Goal: Information Seeking & Learning: Learn about a topic

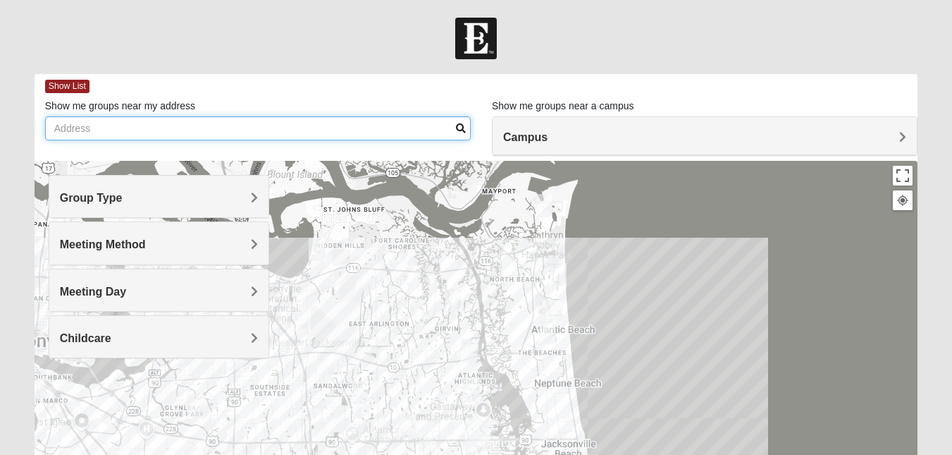
click at [320, 125] on input "Show me groups near my address" at bounding box center [258, 128] width 426 height 24
type input "2"
click at [457, 135] on input "32073" at bounding box center [258, 128] width 426 height 24
type input "32073"
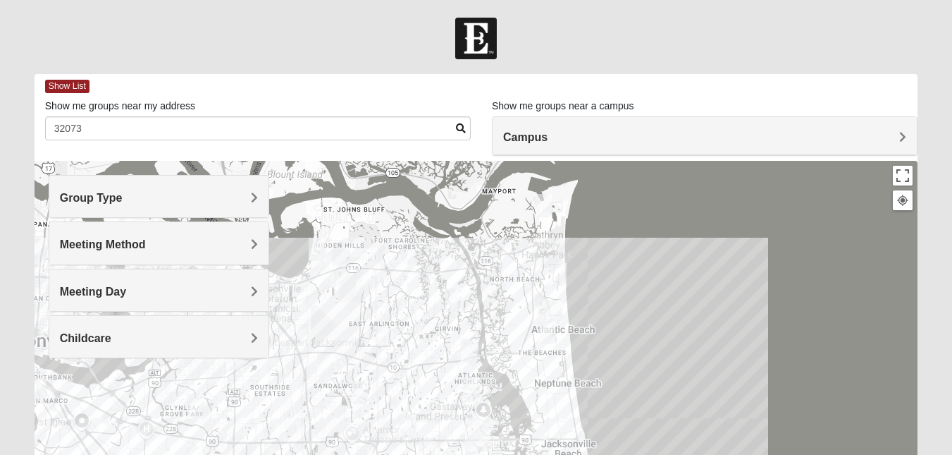
click at [460, 125] on span at bounding box center [461, 128] width 10 height 10
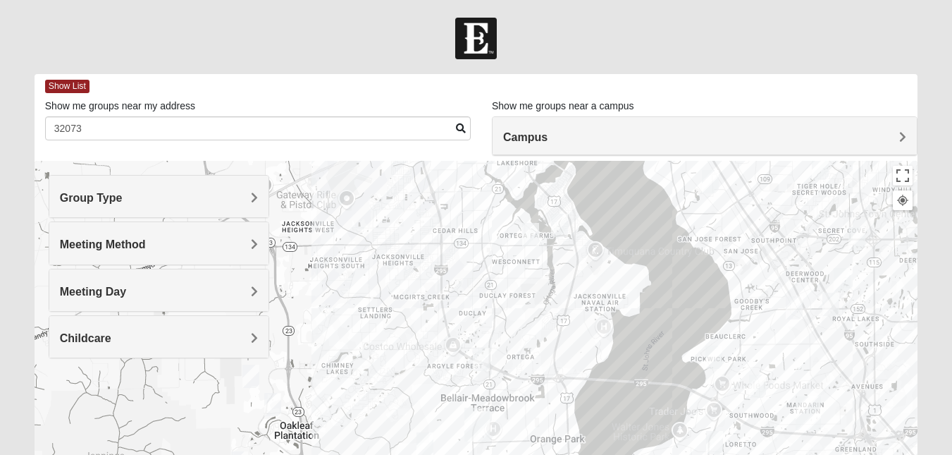
click at [481, 359] on img "Mixed Trudell 32244" at bounding box center [481, 359] width 28 height 35
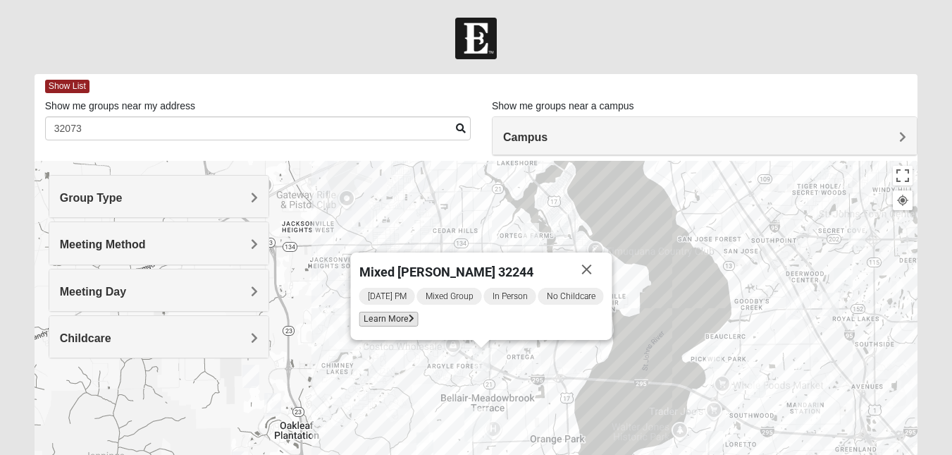
click at [394, 314] on span "Learn More" at bounding box center [388, 319] width 59 height 15
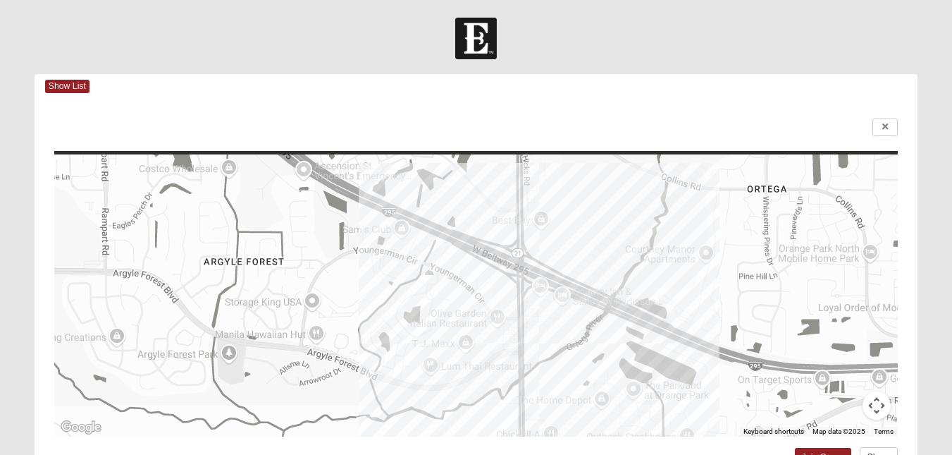
scroll to position [307, 0]
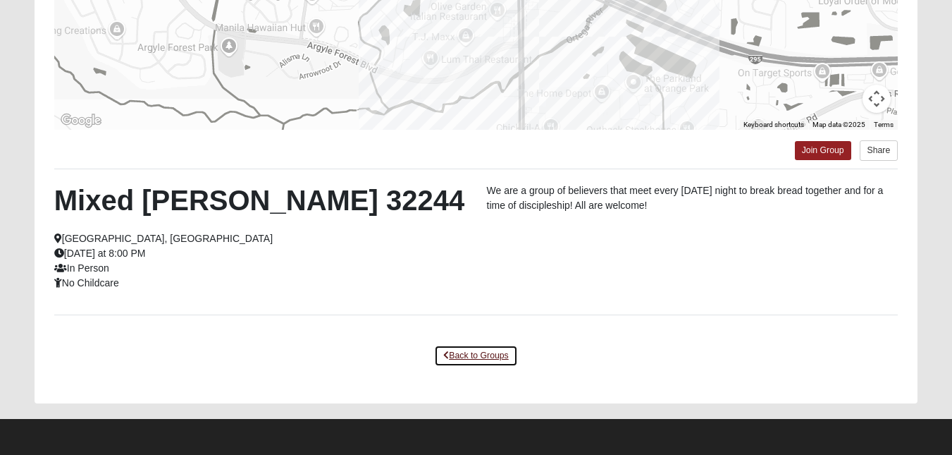
click at [458, 355] on link "Back to Groups" at bounding box center [475, 356] width 83 height 22
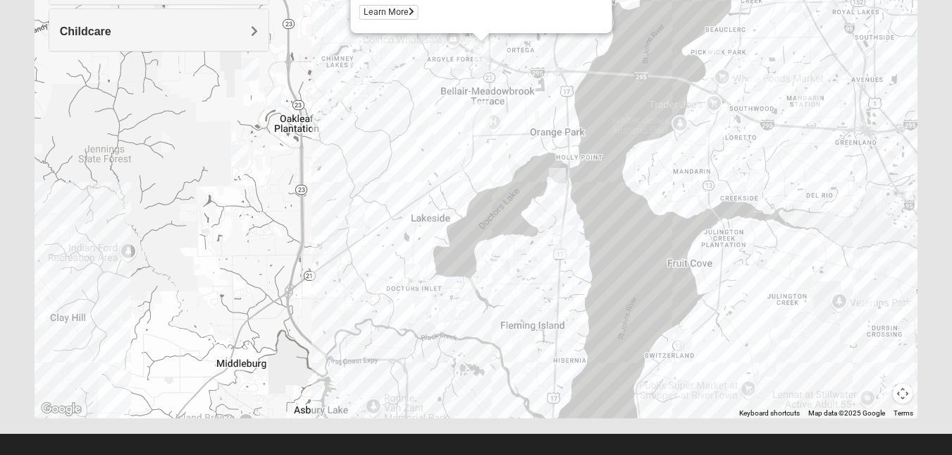
click at [423, 137] on img "Womens Ellis 32065" at bounding box center [425, 137] width 28 height 35
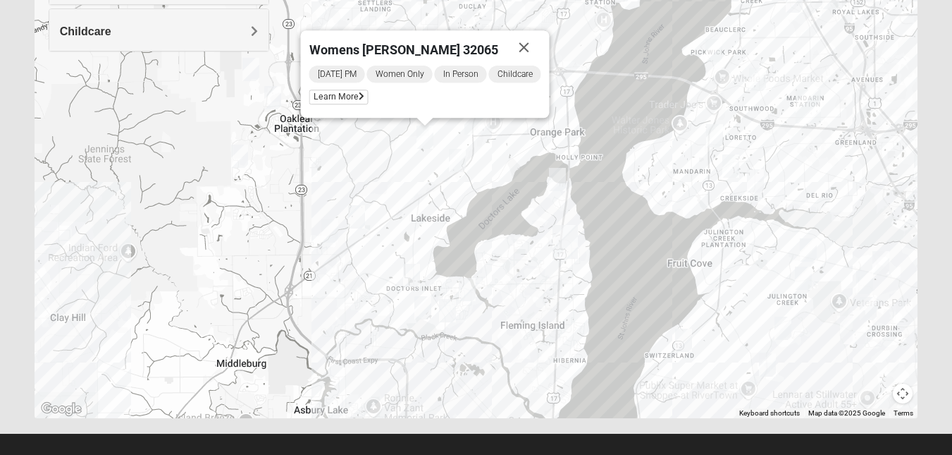
click at [457, 159] on img "Mens Hughes 32073" at bounding box center [457, 160] width 28 height 35
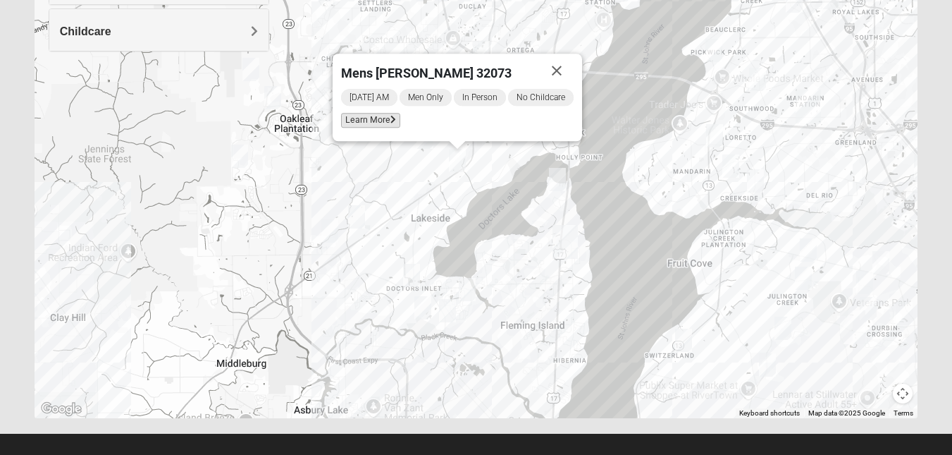
click at [390, 124] on icon at bounding box center [393, 120] width 6 height 8
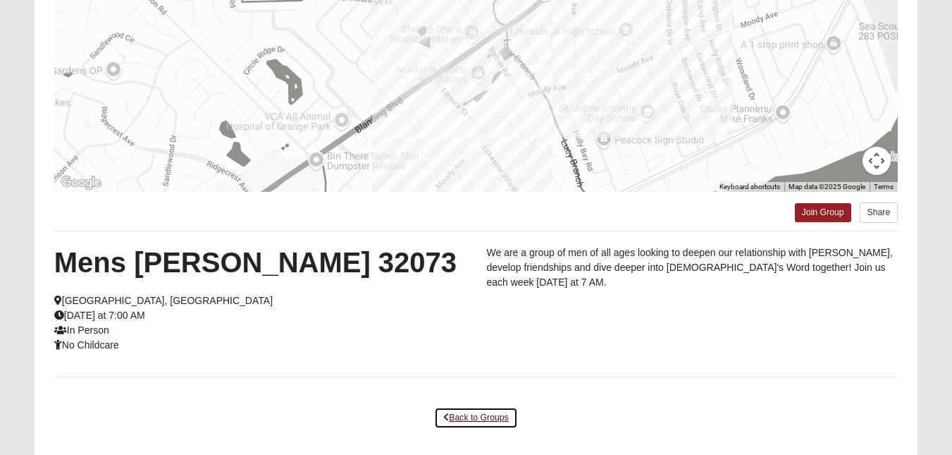
click at [462, 418] on link "Back to Groups" at bounding box center [475, 418] width 83 height 22
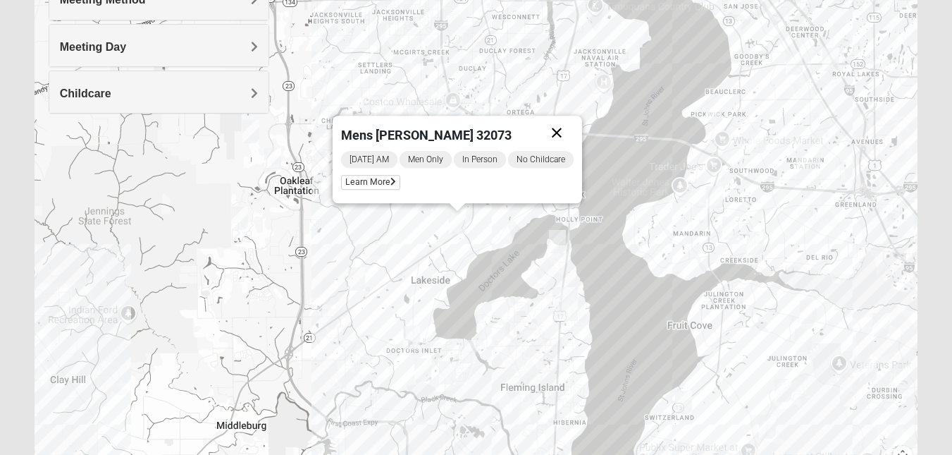
click at [558, 132] on button "Close" at bounding box center [557, 133] width 34 height 34
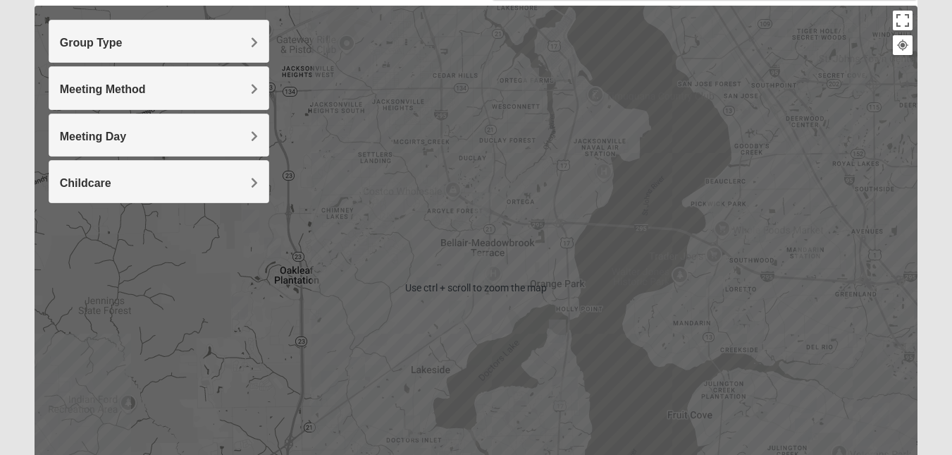
scroll to position [154, 0]
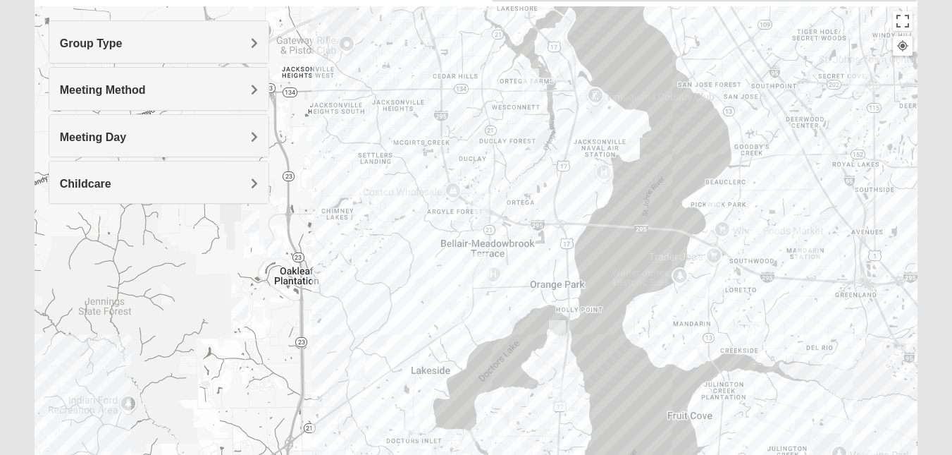
click at [111, 185] on span "Childcare" at bounding box center [85, 184] width 51 height 12
click at [63, 220] on icon at bounding box center [66, 222] width 13 height 13
click at [424, 287] on img "Womens Ellis 32065" at bounding box center [425, 289] width 28 height 35
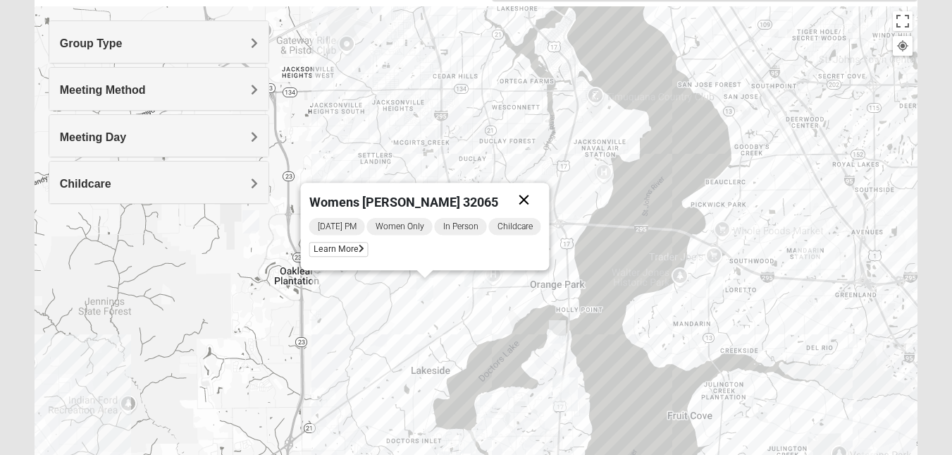
click at [523, 201] on button "Close" at bounding box center [524, 200] width 34 height 34
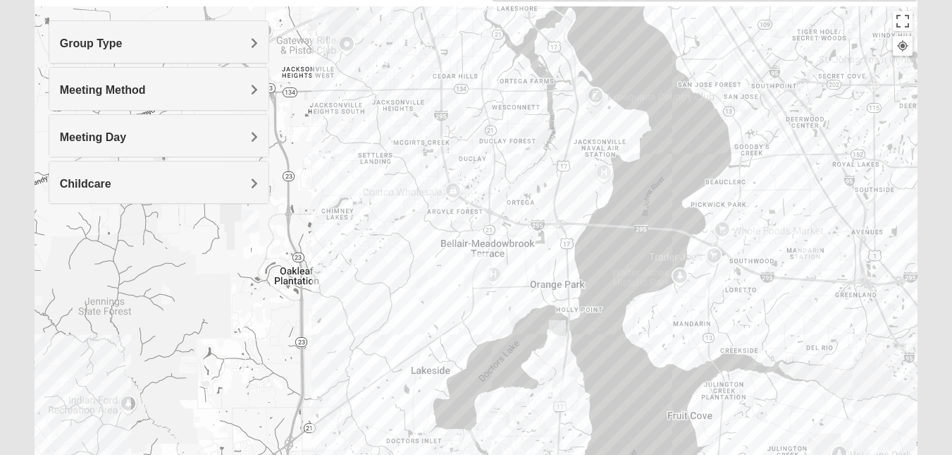
click at [249, 225] on img "Mixed Fisher 32065" at bounding box center [251, 221] width 28 height 35
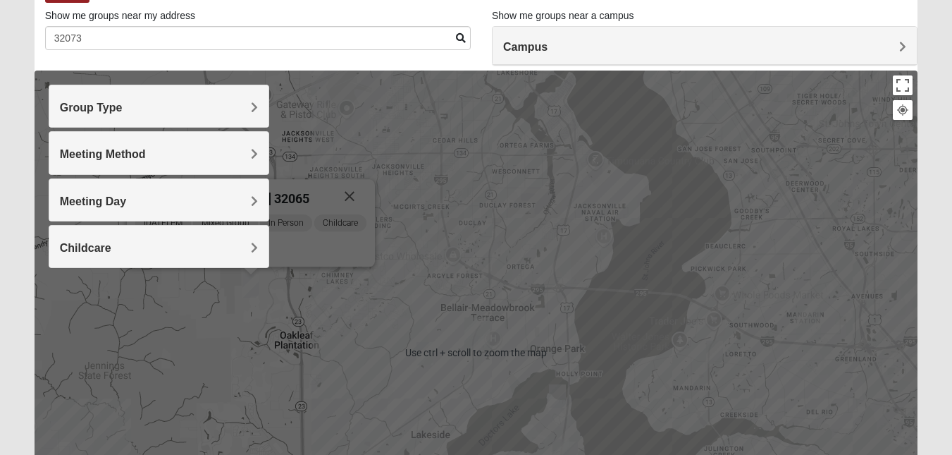
scroll to position [118, 0]
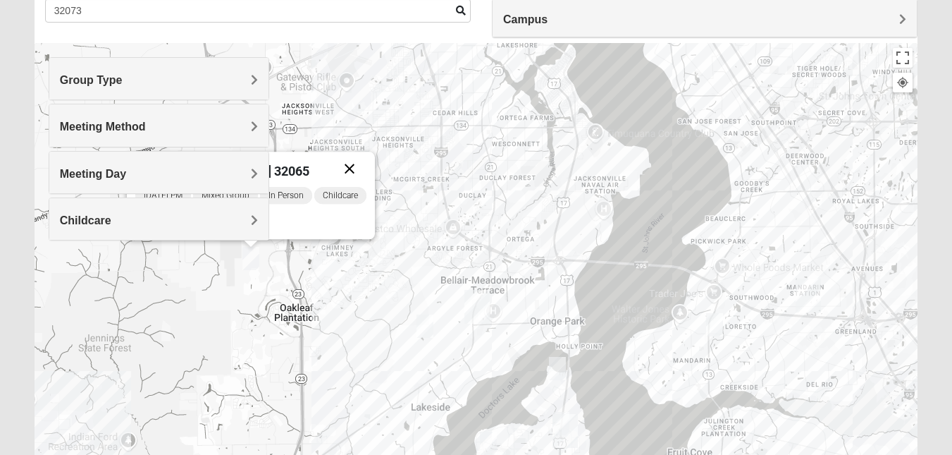
click at [358, 163] on button "Close" at bounding box center [350, 169] width 34 height 34
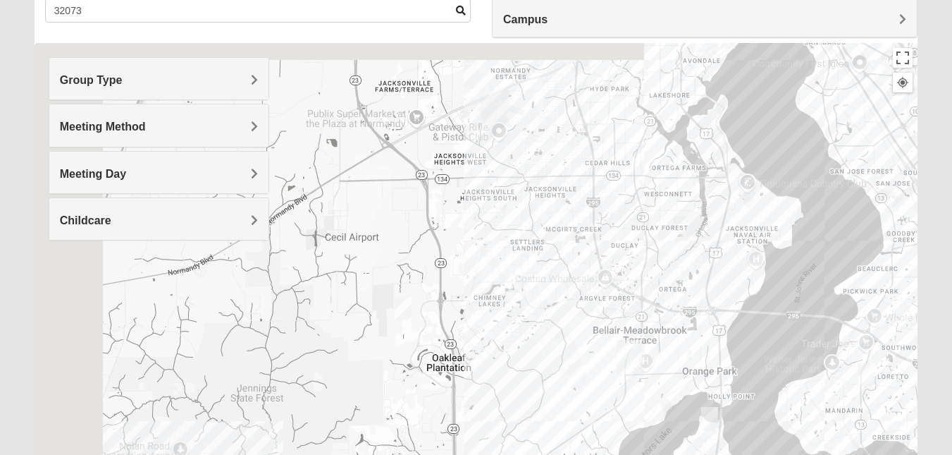
drag, startPoint x: 376, startPoint y: 245, endPoint x: 542, endPoint y: 298, distance: 174.5
click at [542, 298] on div at bounding box center [476, 325] width 883 height 564
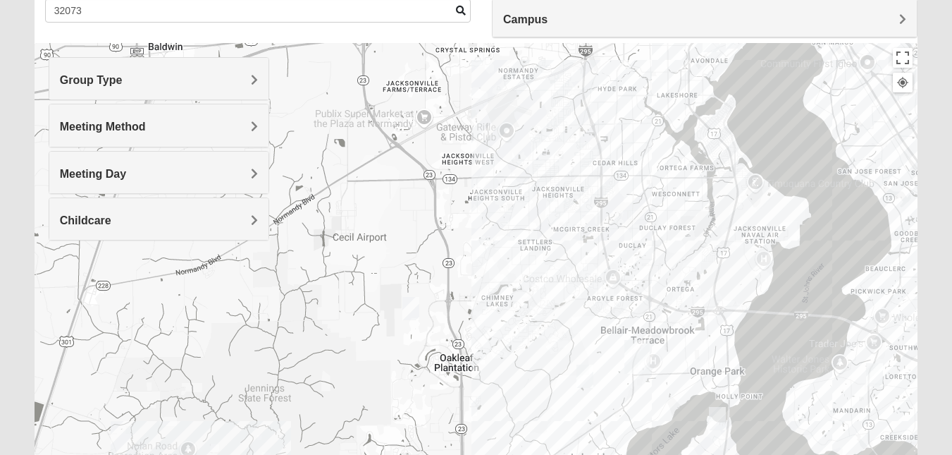
click at [413, 309] on img "Mixed Fisher 32065" at bounding box center [411, 308] width 28 height 35
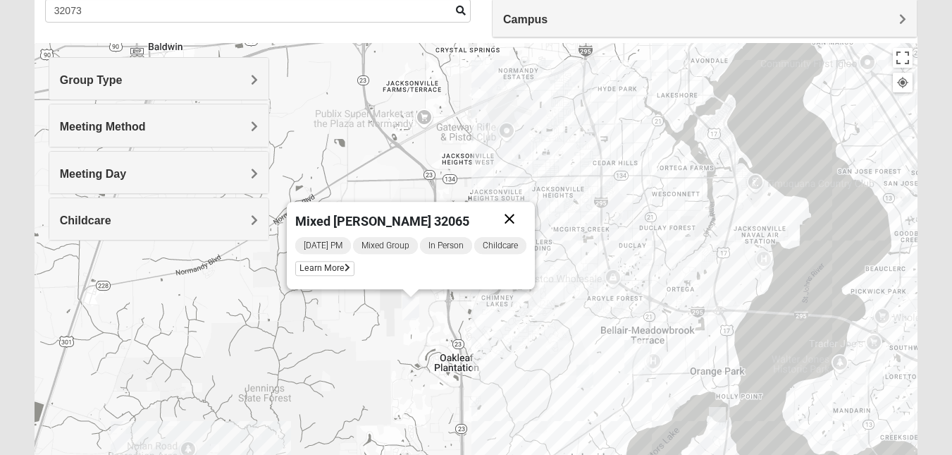
click at [511, 215] on button "Close" at bounding box center [510, 219] width 34 height 34
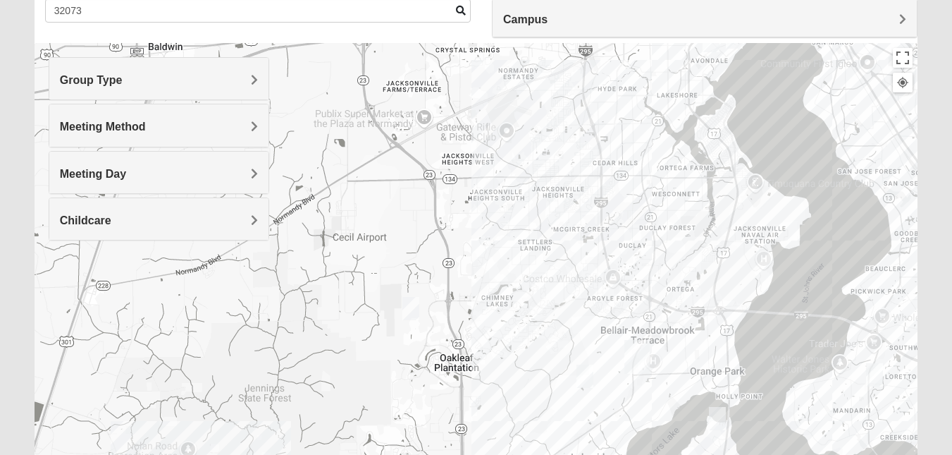
click at [643, 356] on img "Orange Park" at bounding box center [637, 356] width 37 height 45
click at [678, 349] on div "[GEOGRAPHIC_DATA] [STREET_ADDRESS][PERSON_NAME]" at bounding box center [476, 325] width 883 height 564
click at [627, 368] on img "Orange Park" at bounding box center [637, 356] width 37 height 45
click at [682, 288] on button "Close" at bounding box center [699, 286] width 34 height 34
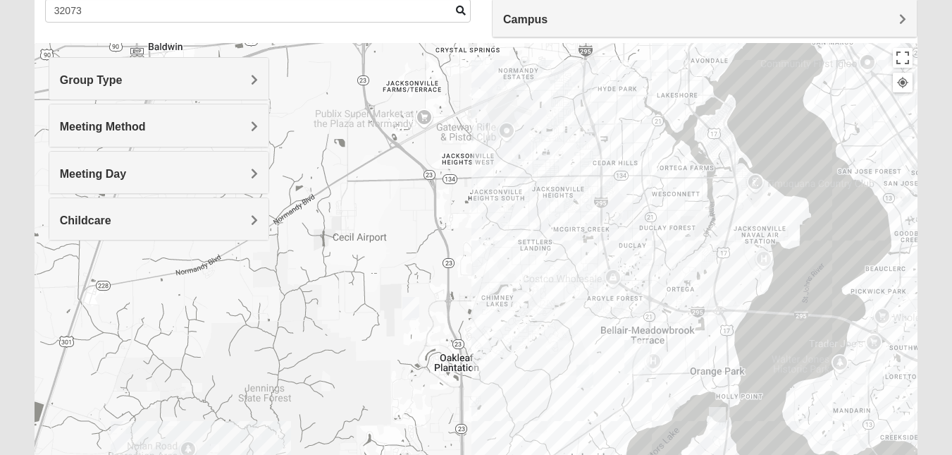
click at [627, 374] on img "Orange Park" at bounding box center [637, 356] width 37 height 45
click at [682, 284] on button "Close" at bounding box center [699, 286] width 34 height 34
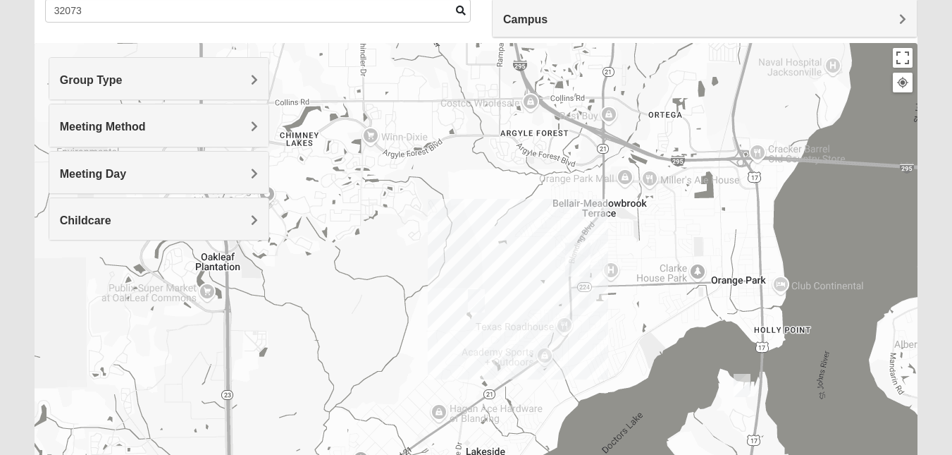
drag, startPoint x: 674, startPoint y: 374, endPoint x: 669, endPoint y: 202, distance: 171.3
click at [669, 202] on div at bounding box center [476, 325] width 883 height 564
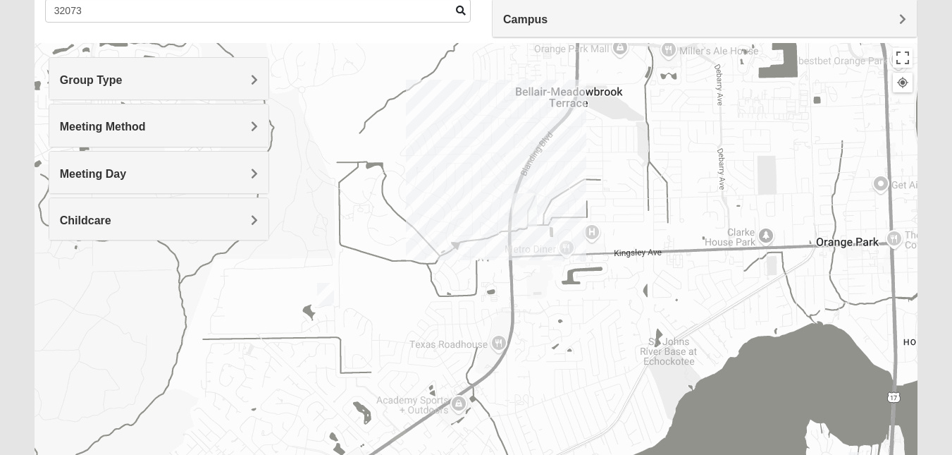
click at [510, 220] on img "Orange Park" at bounding box center [524, 209] width 37 height 45
click at [569, 135] on button "Close" at bounding box center [586, 139] width 34 height 34
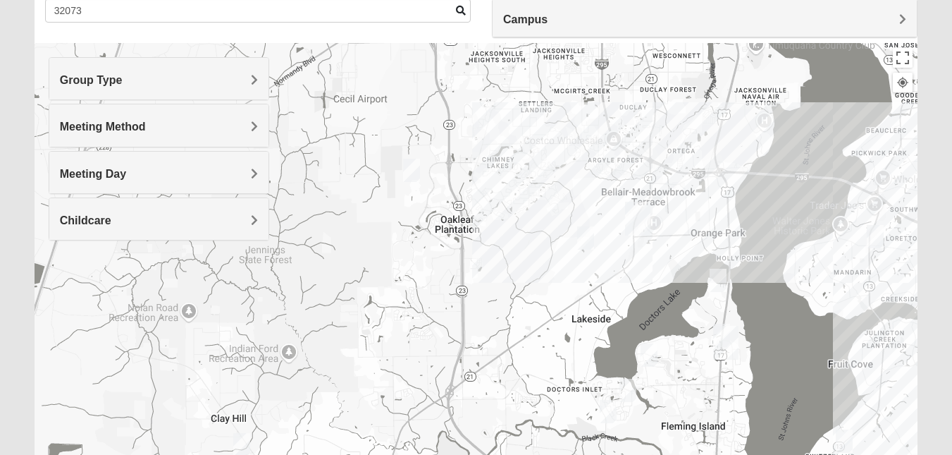
click at [126, 173] on span "Meeting Day" at bounding box center [93, 174] width 66 height 12
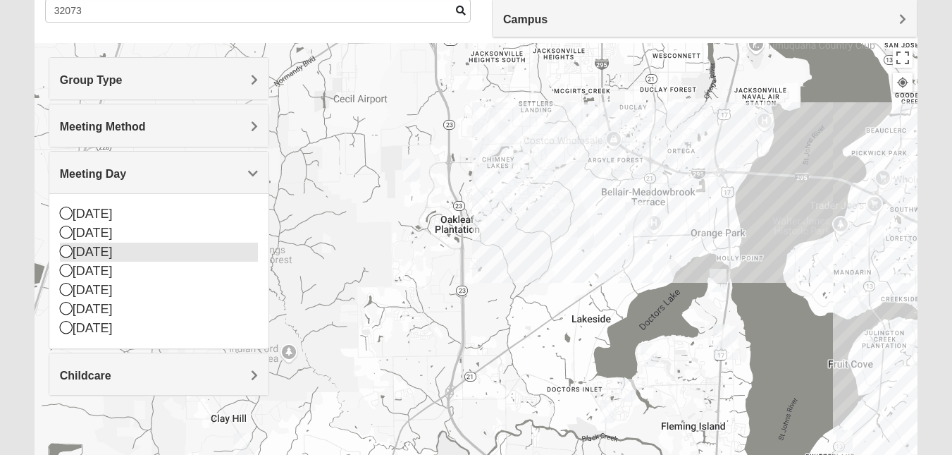
click at [104, 257] on div "[DATE]" at bounding box center [159, 251] width 198 height 19
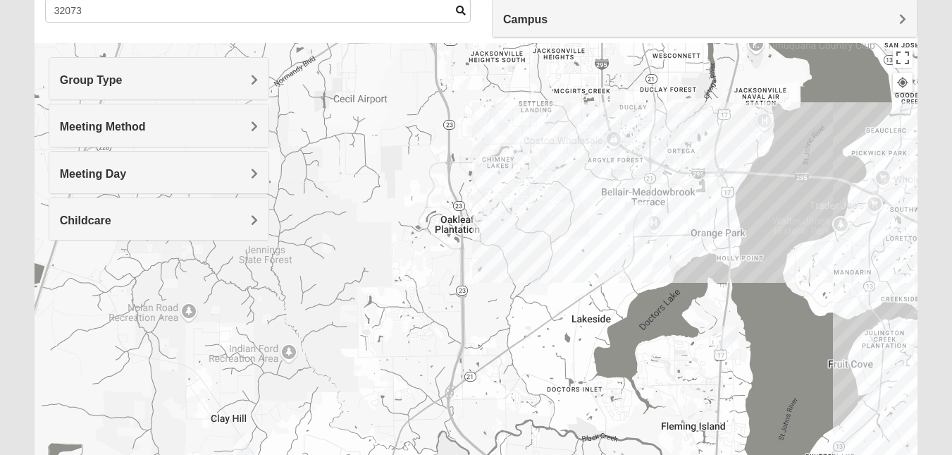
click at [192, 233] on div "Childcare" at bounding box center [158, 219] width 219 height 42
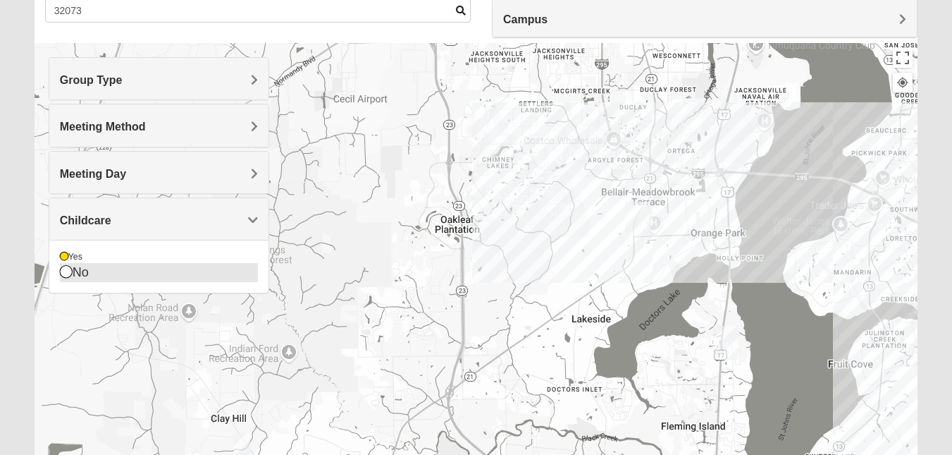
click at [63, 272] on icon at bounding box center [66, 271] width 13 height 13
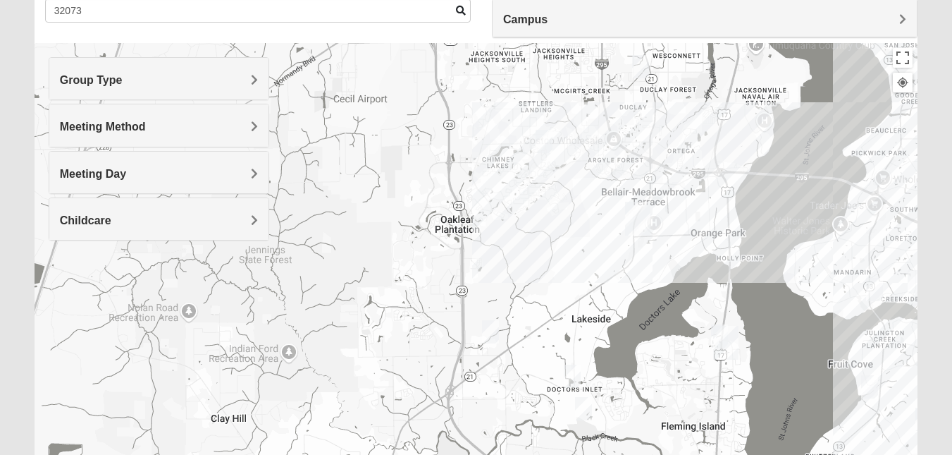
click at [245, 92] on div "Group Type" at bounding box center [158, 79] width 219 height 42
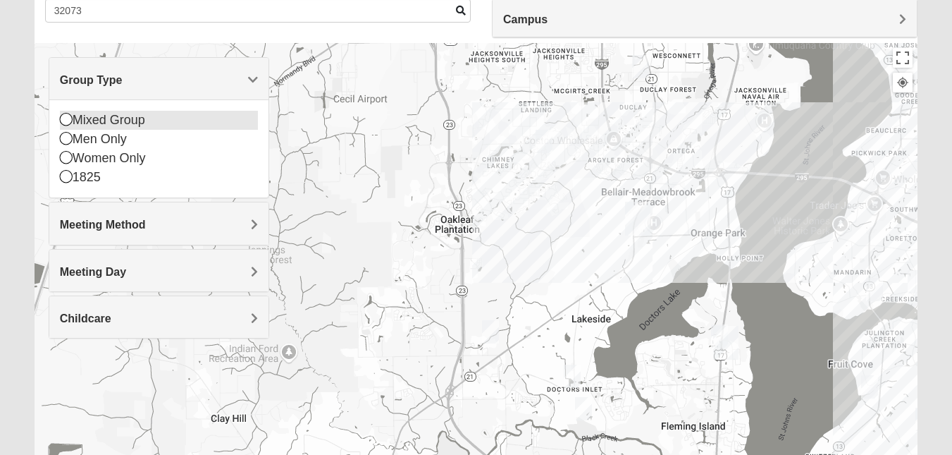
click at [164, 118] on div "Mixed Group" at bounding box center [159, 120] width 198 height 19
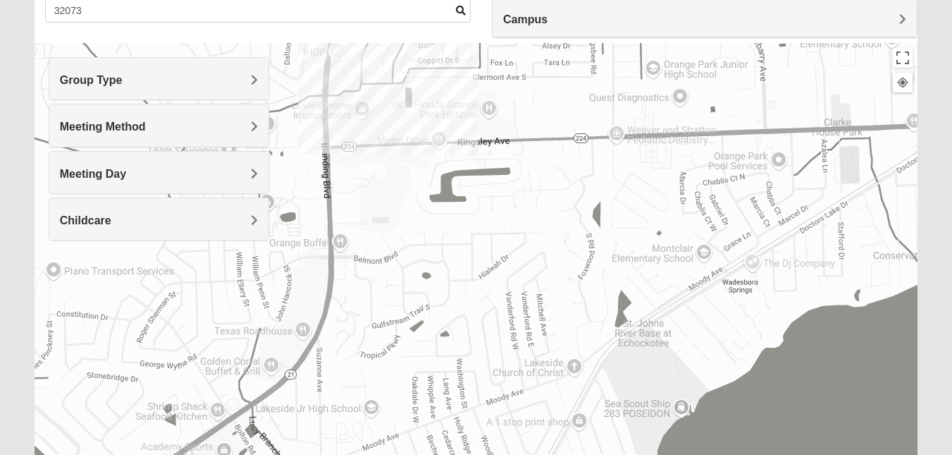
drag, startPoint x: 622, startPoint y: 236, endPoint x: 718, endPoint y: 397, distance: 187.1
click at [718, 397] on div at bounding box center [476, 325] width 883 height 564
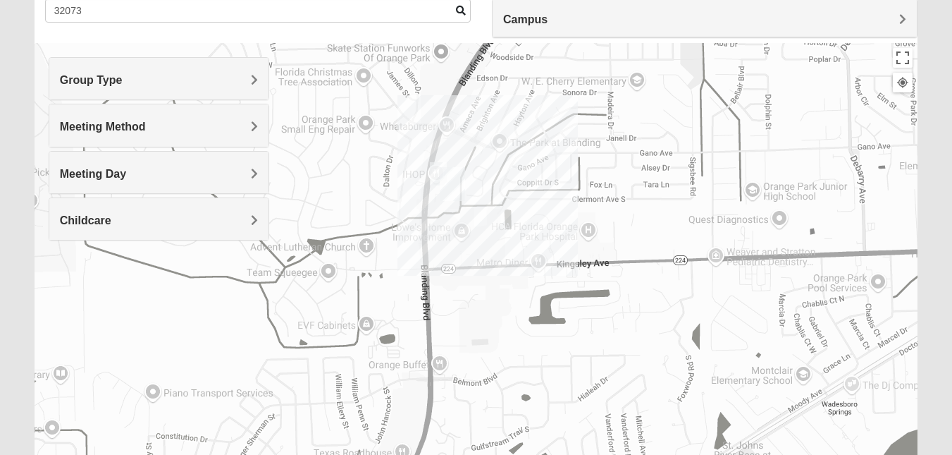
click at [436, 168] on img "Orange Park" at bounding box center [452, 183] width 37 height 45
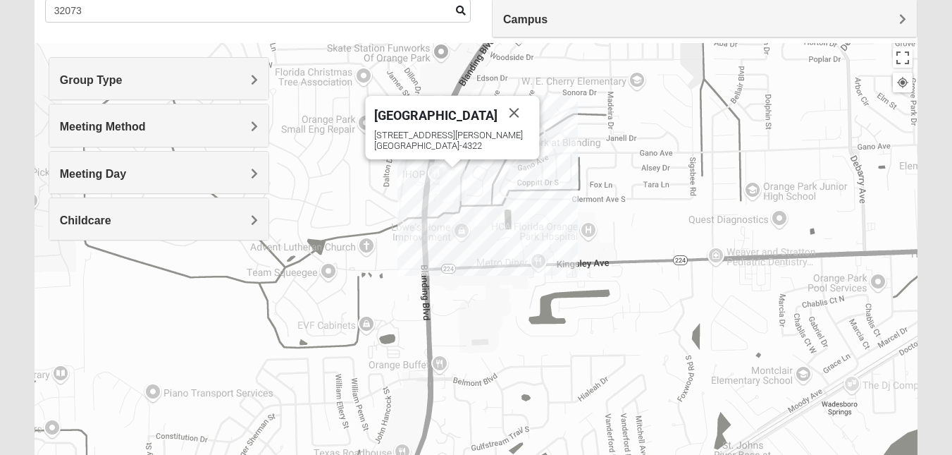
click at [431, 176] on img "On Campus Mixed Tessier 32073" at bounding box center [438, 173] width 28 height 35
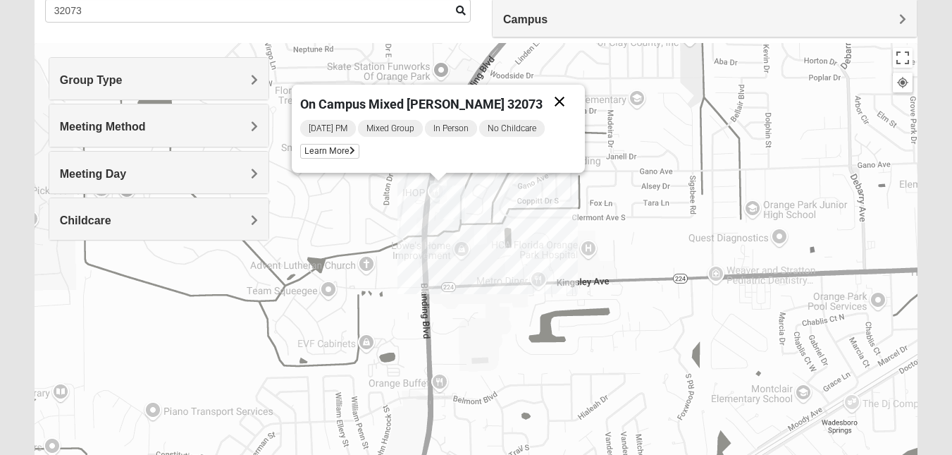
click at [546, 101] on button "Close" at bounding box center [560, 102] width 34 height 34
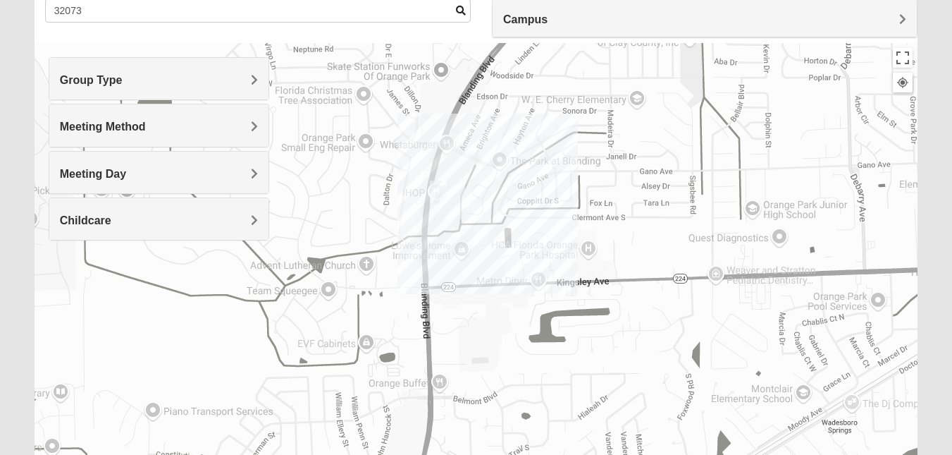
click at [123, 77] on span "Group Type" at bounding box center [91, 80] width 63 height 12
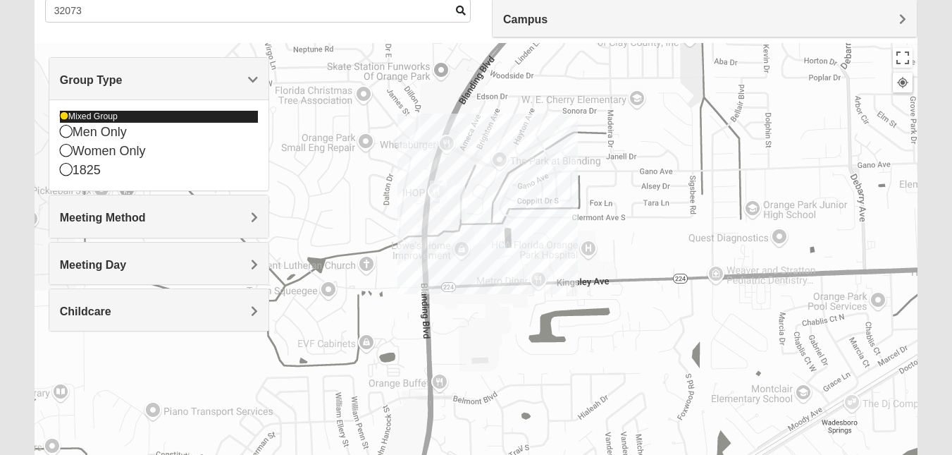
click at [128, 115] on div "Mixed Group" at bounding box center [159, 117] width 198 height 12
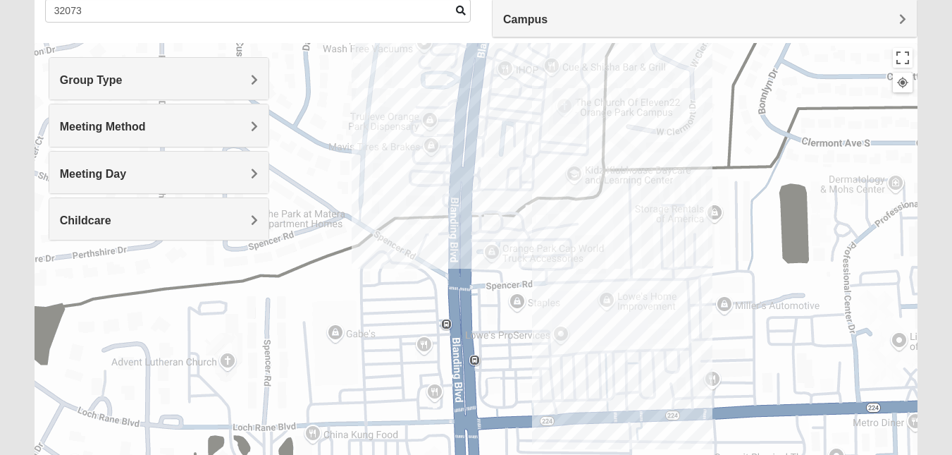
click at [526, 94] on div at bounding box center [476, 325] width 883 height 564
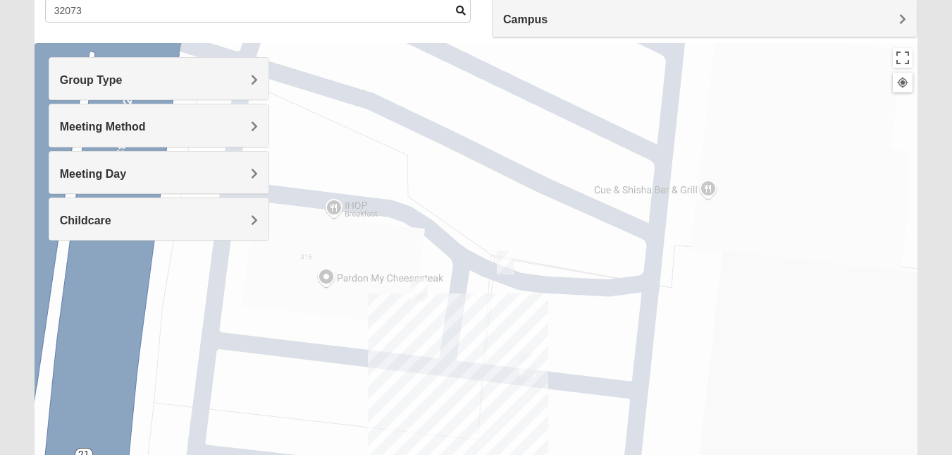
click at [418, 285] on img "On Campus Womens Padolina 32073" at bounding box center [419, 289] width 28 height 35
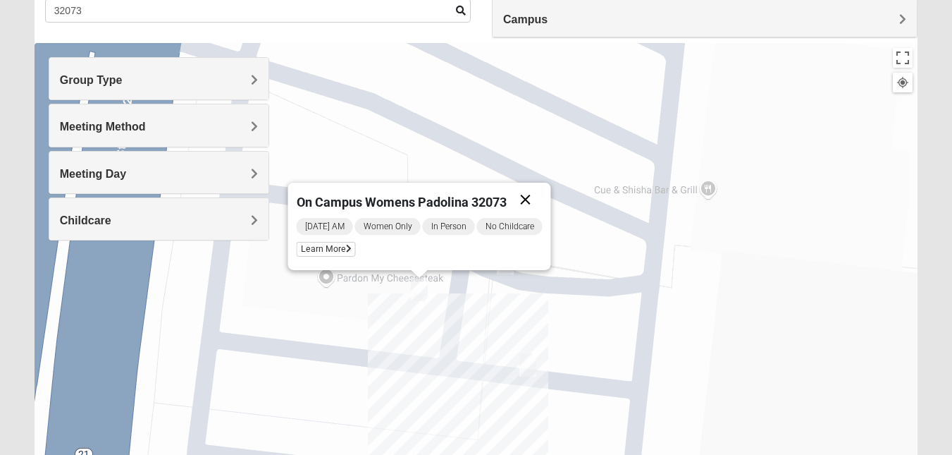
click at [528, 197] on button "Close" at bounding box center [525, 200] width 34 height 34
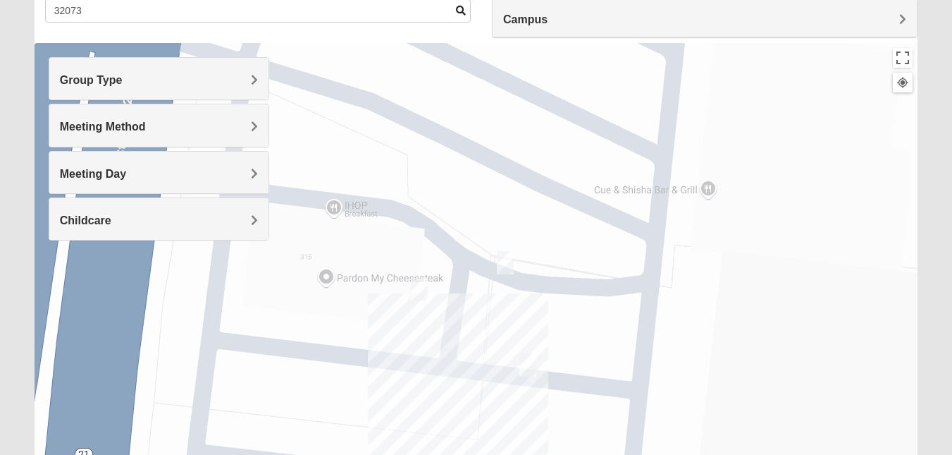
click at [504, 255] on img "On Campus Mixed Tessier 32073" at bounding box center [505, 262] width 28 height 35
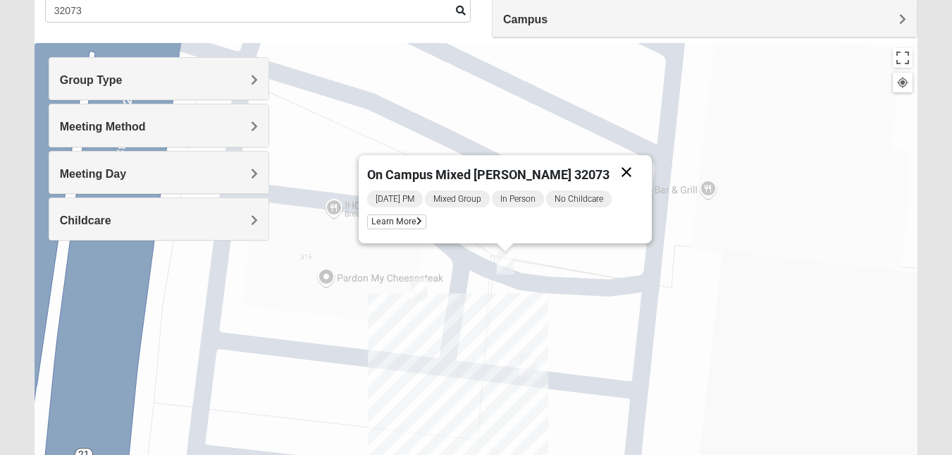
click at [615, 164] on button "Close" at bounding box center [627, 172] width 34 height 34
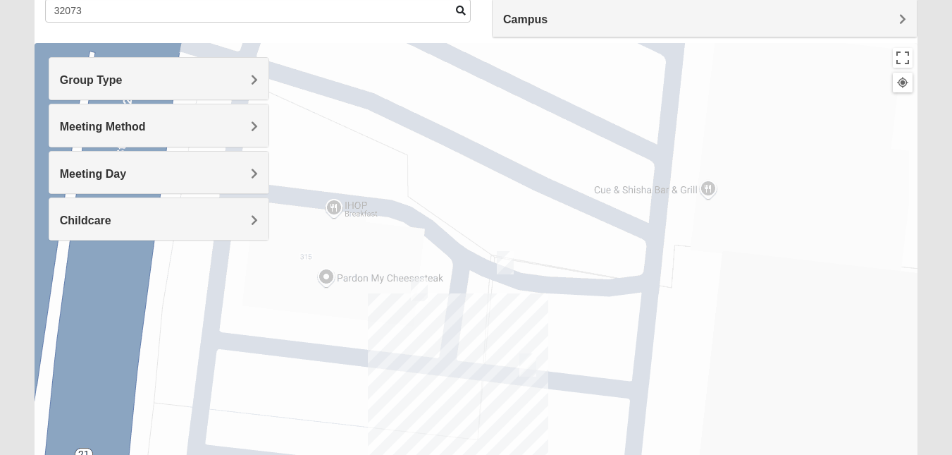
click at [529, 358] on img "1825 Women Hearons" at bounding box center [528, 364] width 28 height 35
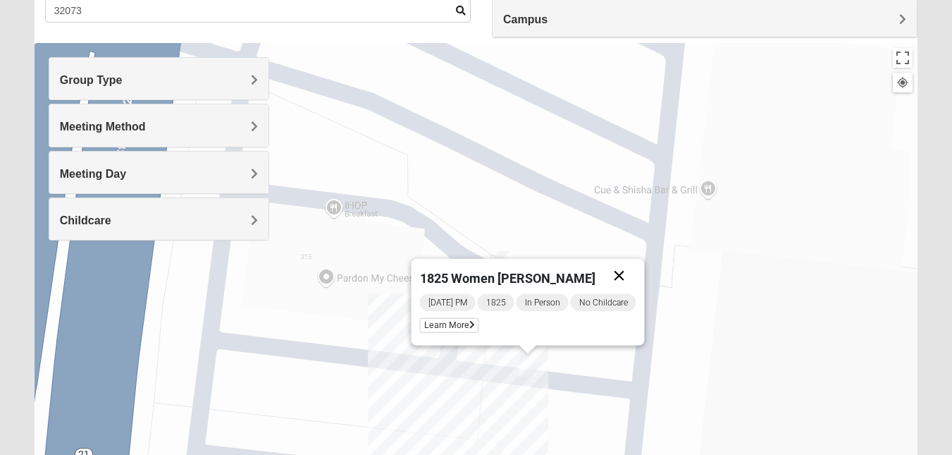
click at [622, 273] on button "Close" at bounding box center [619, 276] width 34 height 34
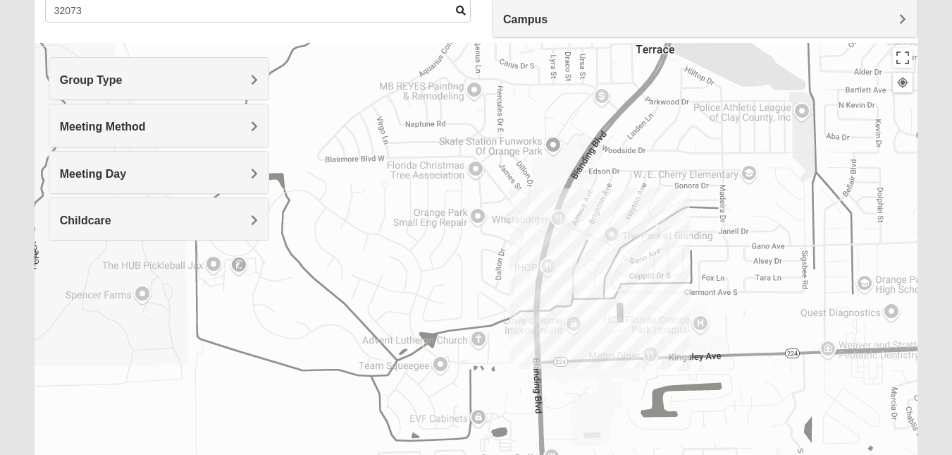
click at [244, 95] on div "Group Type" at bounding box center [158, 79] width 219 height 42
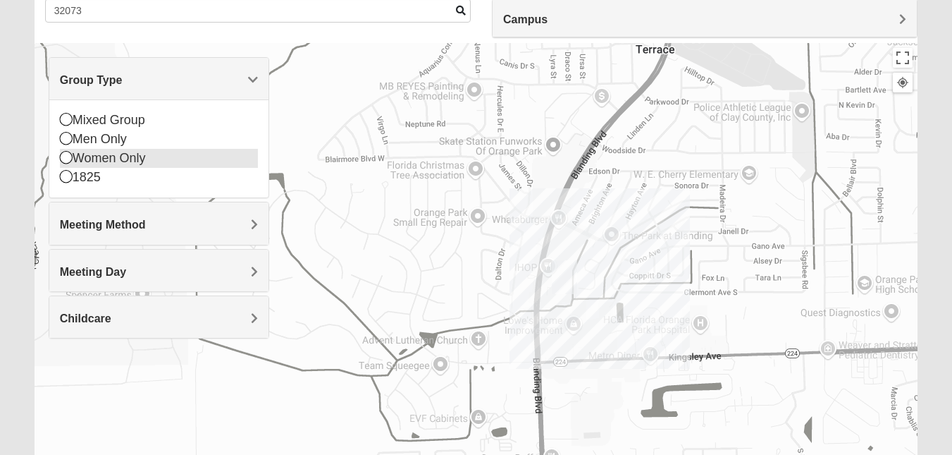
click at [150, 152] on div "Women Only" at bounding box center [159, 158] width 198 height 19
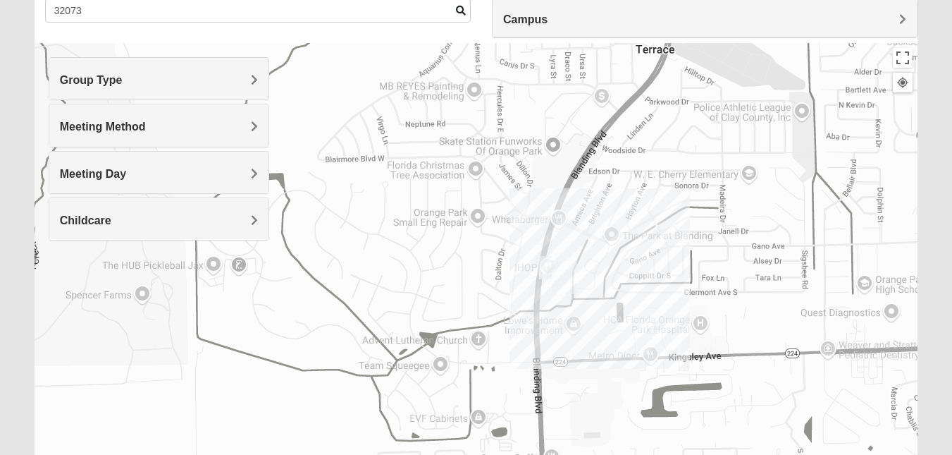
click at [218, 205] on div "Childcare" at bounding box center [158, 219] width 219 height 42
click at [103, 259] on div "Yes" at bounding box center [159, 260] width 198 height 19
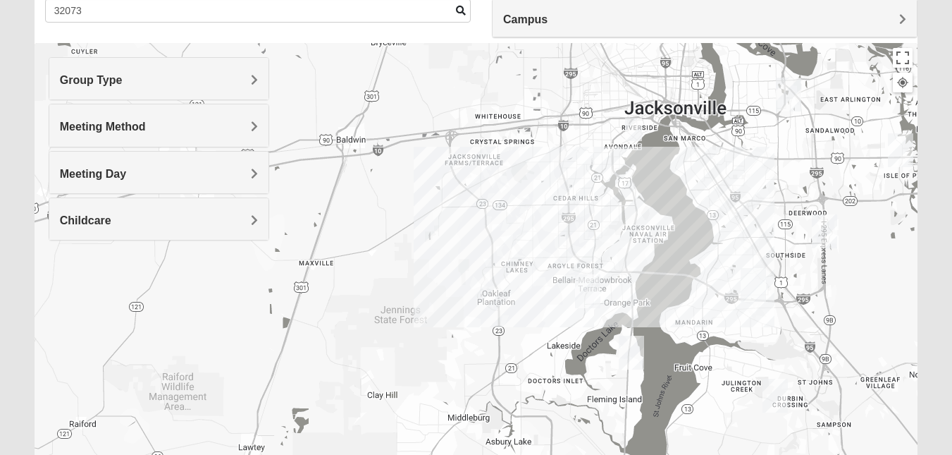
drag, startPoint x: 781, startPoint y: 235, endPoint x: 691, endPoint y: 343, distance: 141.1
click at [691, 343] on div at bounding box center [476, 325] width 883 height 564
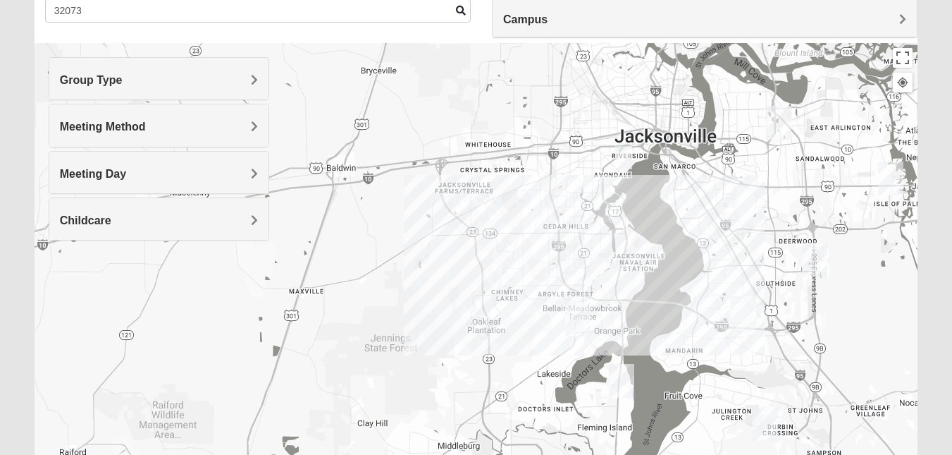
click at [629, 154] on img "Womens Hughes 32205" at bounding box center [624, 157] width 28 height 35
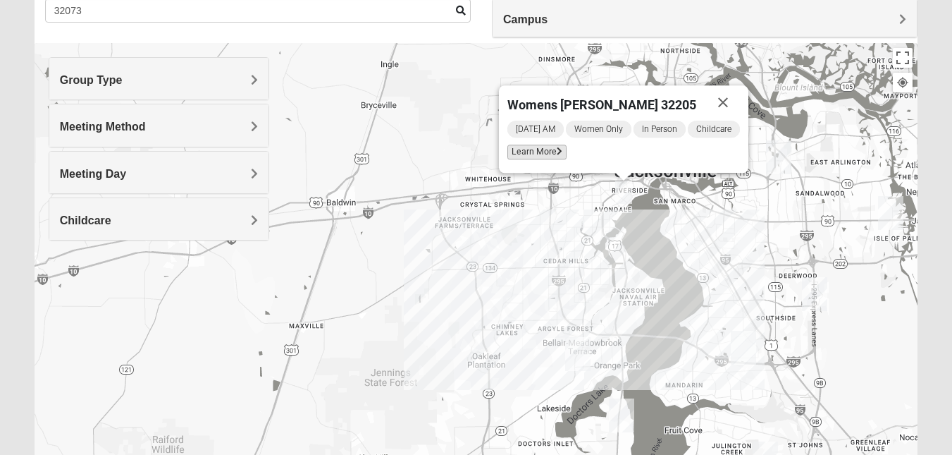
click at [557, 152] on icon at bounding box center [560, 151] width 6 height 8
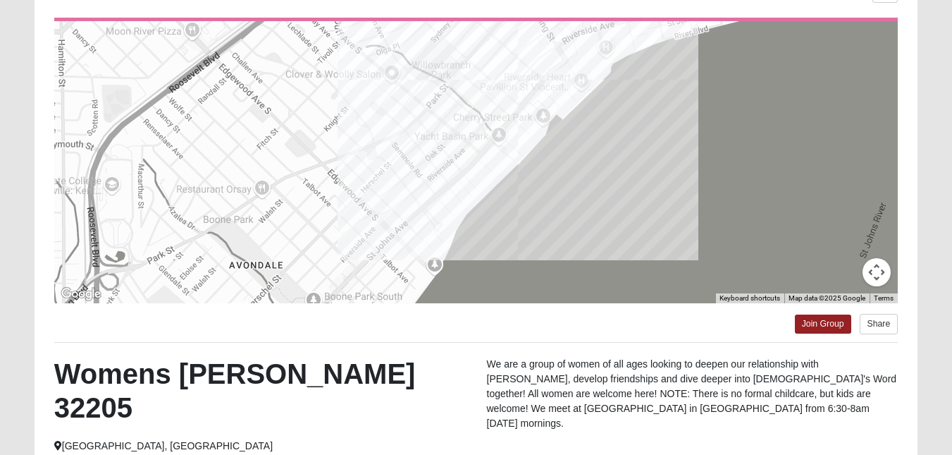
scroll to position [307, 0]
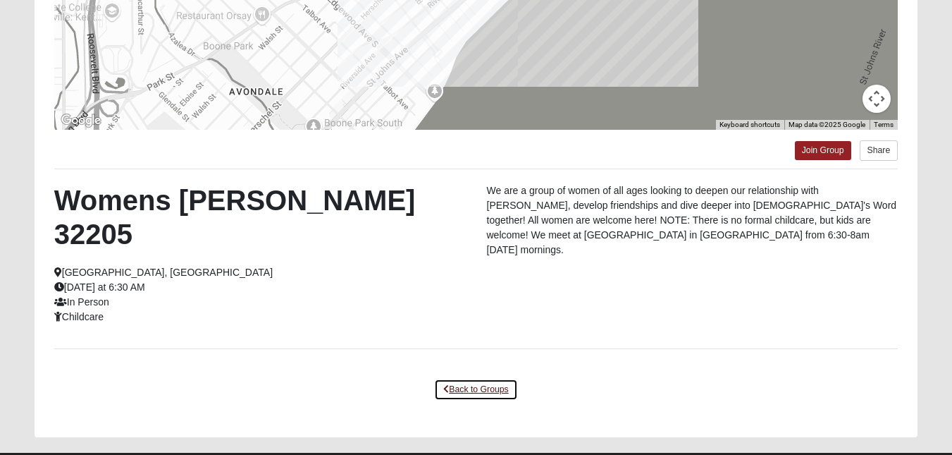
click at [463, 378] on link "Back to Groups" at bounding box center [475, 389] width 83 height 22
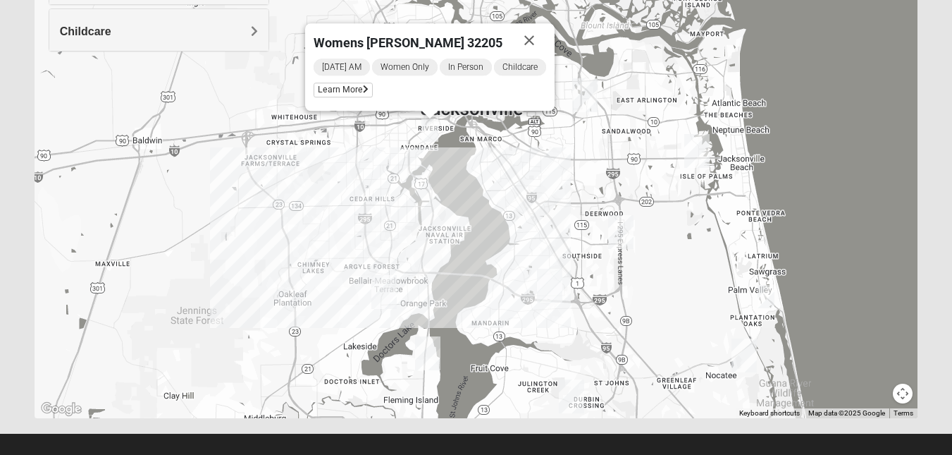
drag, startPoint x: 803, startPoint y: 186, endPoint x: 603, endPoint y: 319, distance: 240.6
click at [603, 319] on div "Womens [PERSON_NAME] 32205 [DATE] AM Women Only In Person Childcare Learn More" at bounding box center [476, 136] width 883 height 564
click at [766, 292] on img "Womens Beeson 32082" at bounding box center [766, 296] width 28 height 35
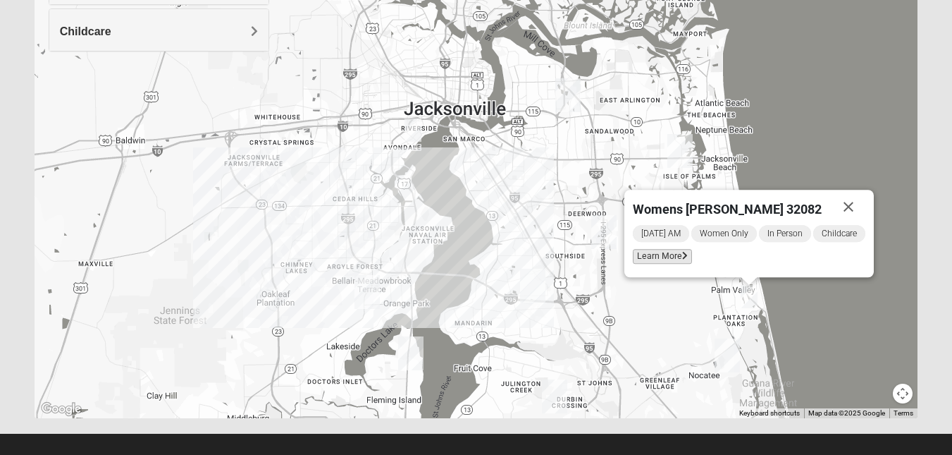
click at [663, 254] on span "Learn More" at bounding box center [662, 256] width 59 height 15
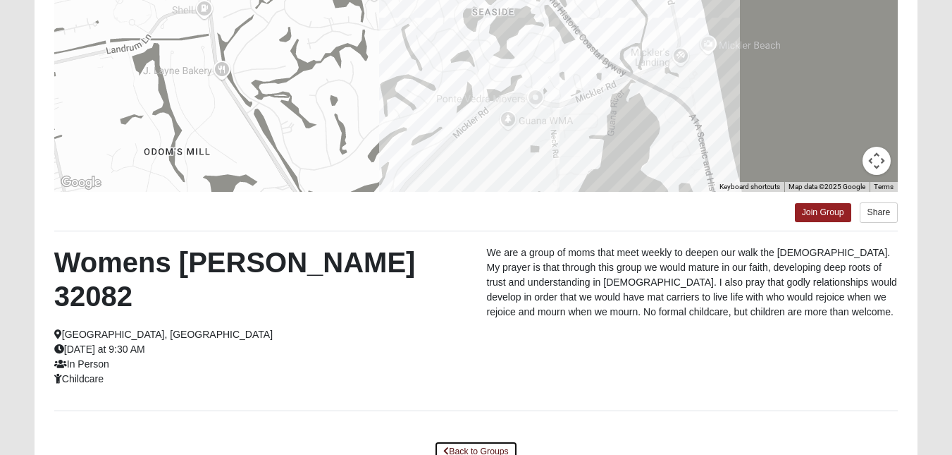
click at [471, 440] on link "Back to Groups" at bounding box center [475, 451] width 83 height 22
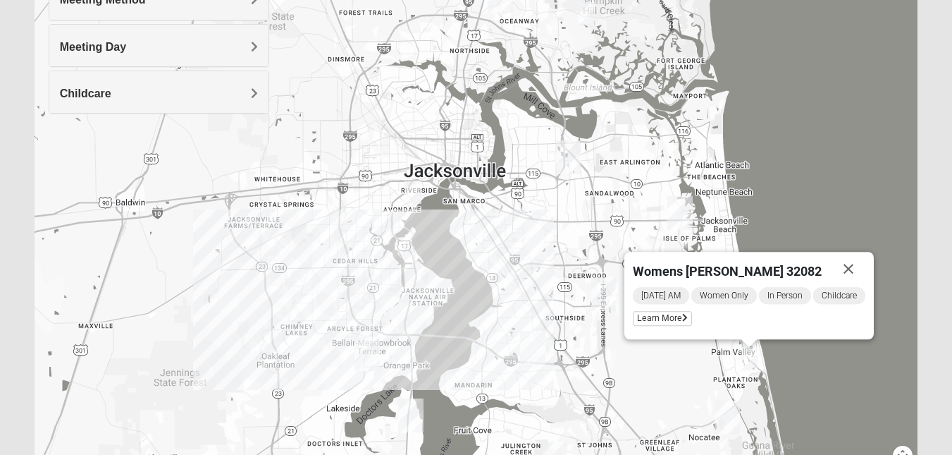
scroll to position [321, 0]
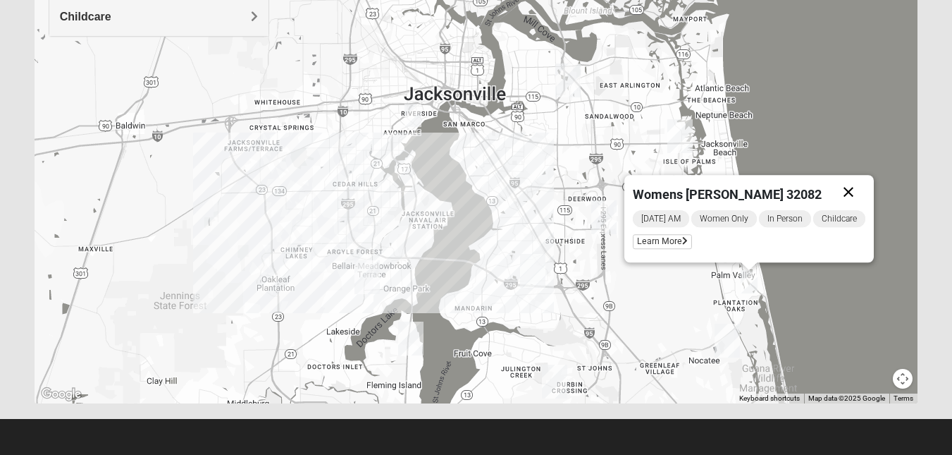
click at [854, 193] on button "Close" at bounding box center [849, 192] width 34 height 34
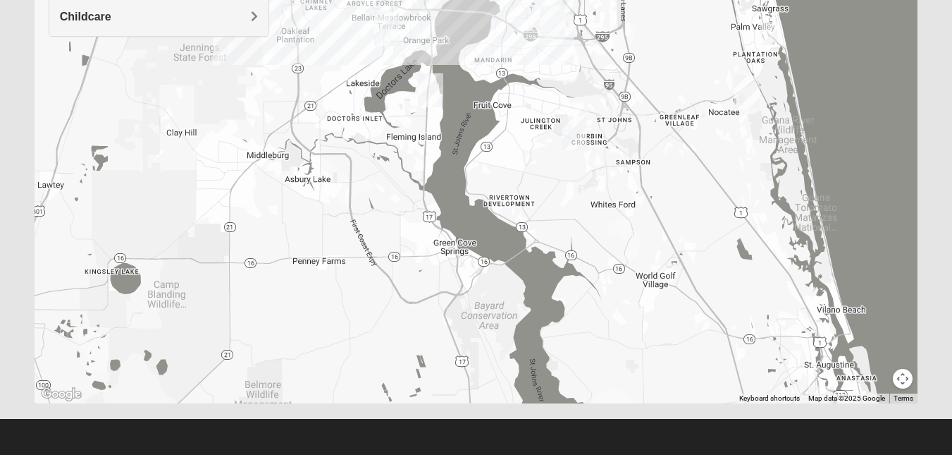
drag, startPoint x: 800, startPoint y: 249, endPoint x: 819, endPoint y: -7, distance: 256.5
click at [819, 0] on html "Log In Find A Group Error Show List Loading Groups" at bounding box center [476, 67] width 952 height 776
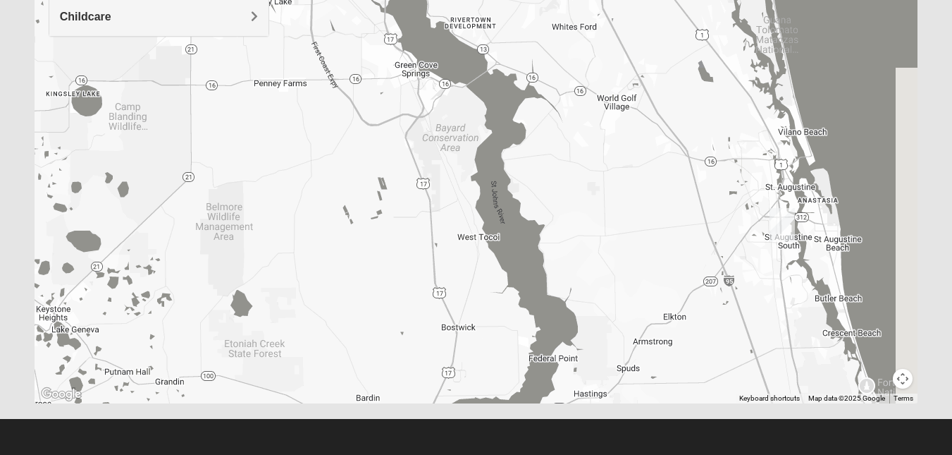
drag, startPoint x: 820, startPoint y: 221, endPoint x: 782, endPoint y: 38, distance: 186.3
click at [782, 38] on div at bounding box center [476, 121] width 883 height 564
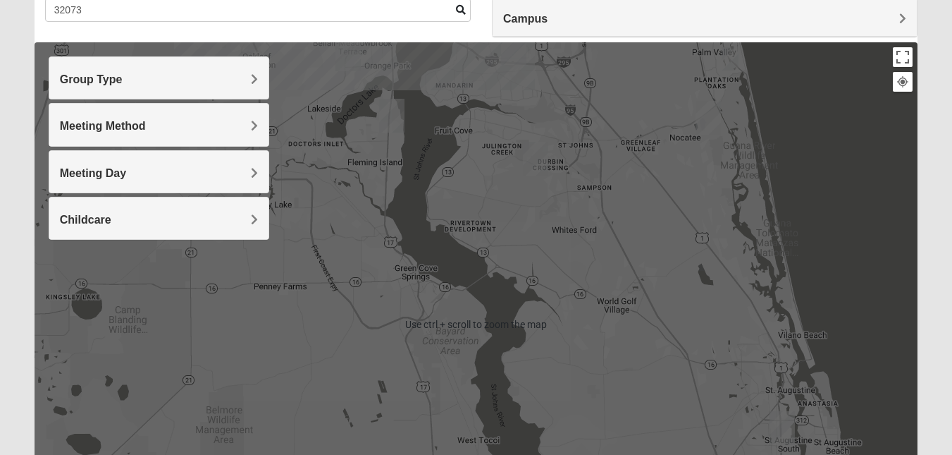
scroll to position [118, 0]
click at [514, 173] on div at bounding box center [476, 325] width 883 height 564
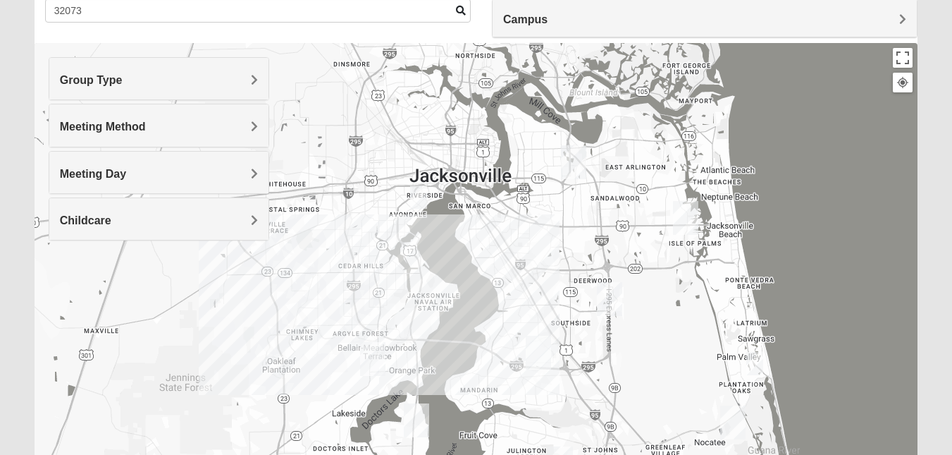
drag, startPoint x: 514, startPoint y: 173, endPoint x: 538, endPoint y: 486, distance: 313.1
click at [538, 454] on html "Log In Find A Group Error Show List Loading Groups" at bounding box center [476, 270] width 952 height 776
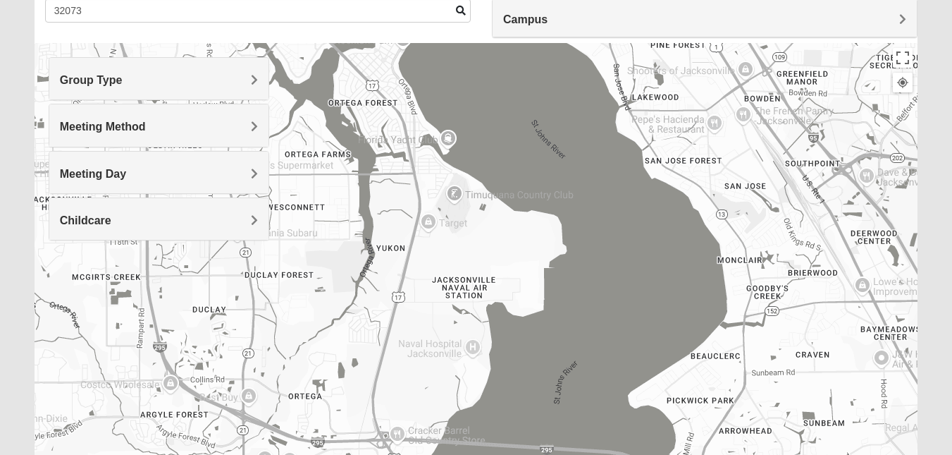
drag, startPoint x: 392, startPoint y: 148, endPoint x: 398, endPoint y: 264, distance: 116.5
click at [398, 264] on div at bounding box center [476, 325] width 883 height 564
click at [146, 128] on span "Meeting Method" at bounding box center [103, 127] width 86 height 12
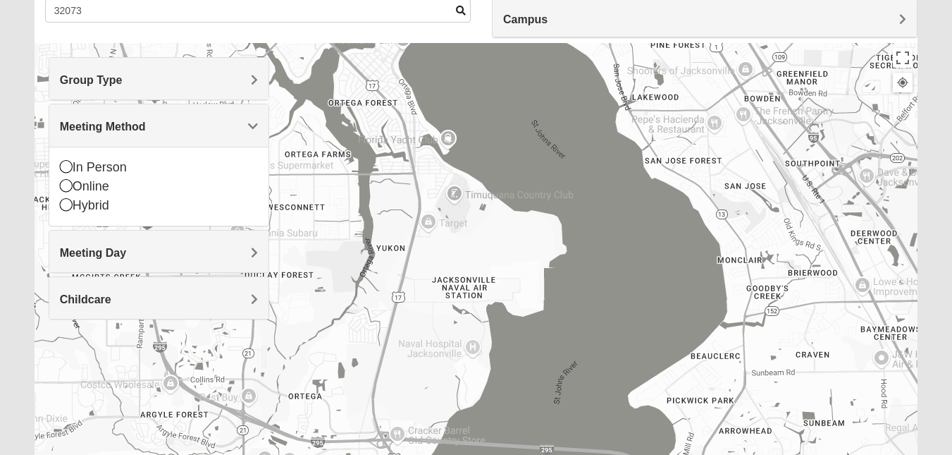
click at [146, 128] on span "Meeting Method" at bounding box center [103, 127] width 86 height 12
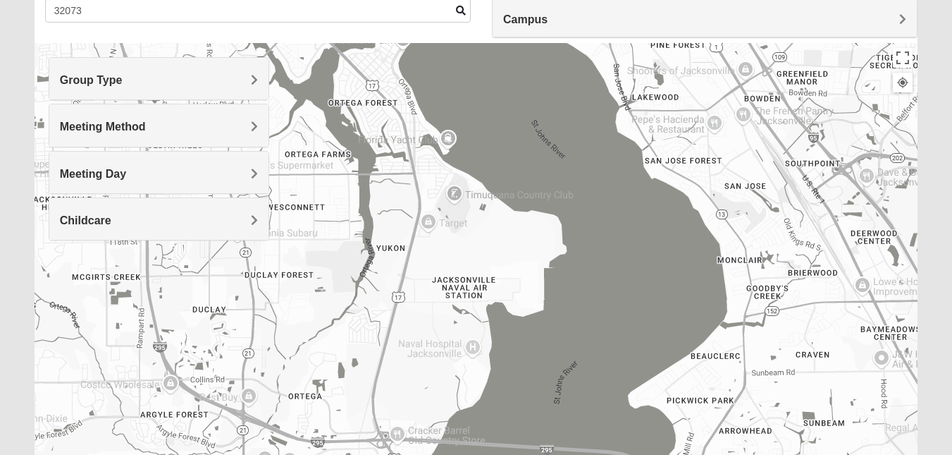
click at [250, 221] on h4 "Childcare" at bounding box center [159, 220] width 198 height 13
click at [87, 268] on div "No" at bounding box center [159, 272] width 198 height 19
click at [123, 81] on span "Group Type" at bounding box center [91, 80] width 63 height 12
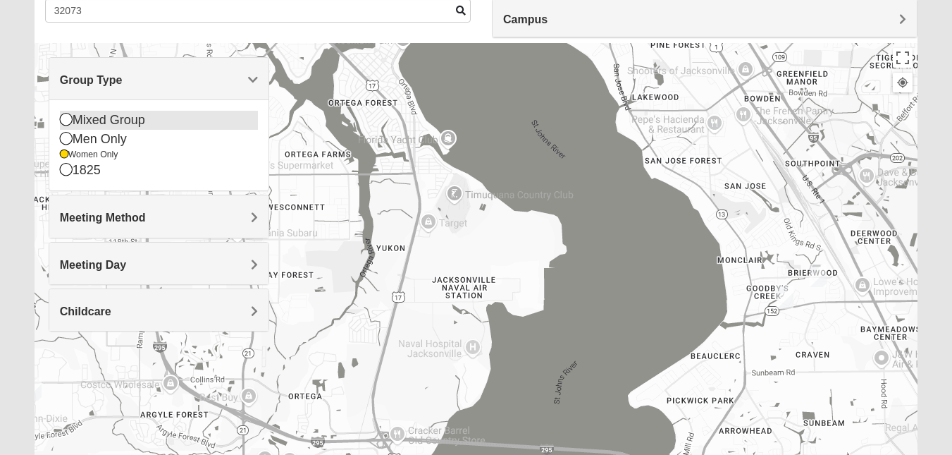
click at [157, 125] on div "Mixed Group" at bounding box center [159, 120] width 198 height 19
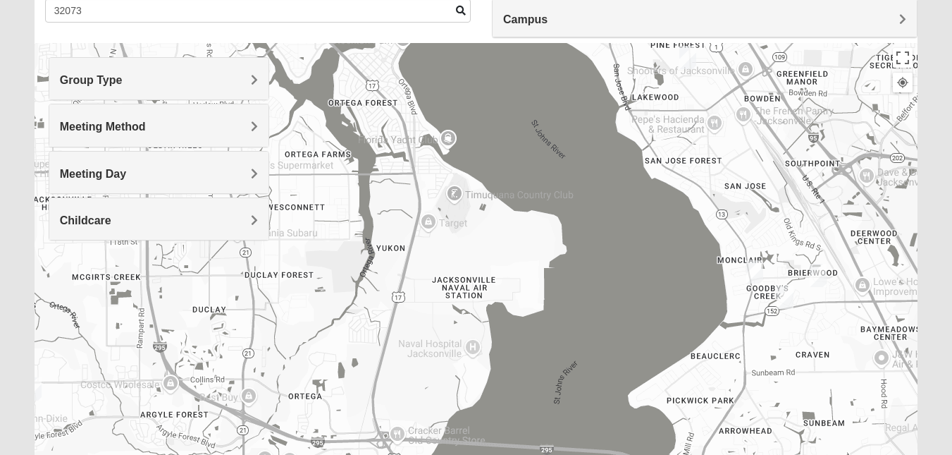
click at [245, 214] on h4 "Childcare" at bounding box center [159, 220] width 198 height 13
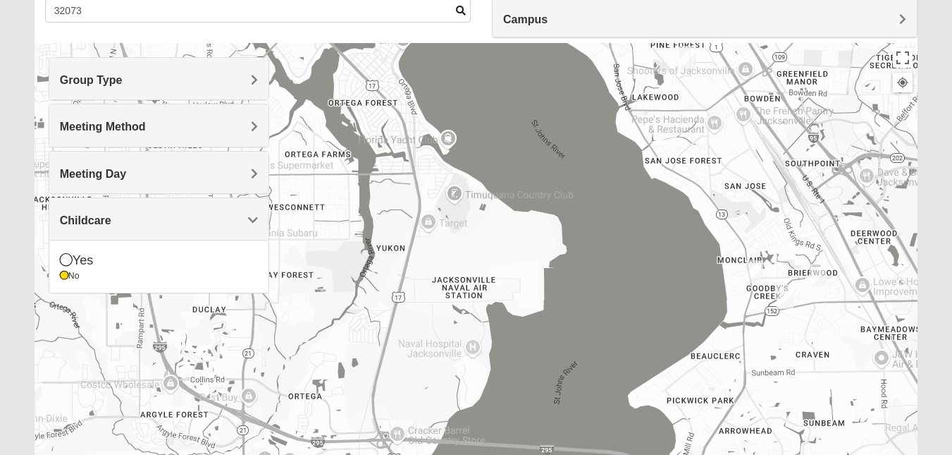
click at [245, 214] on h4 "Childcare" at bounding box center [159, 220] width 198 height 13
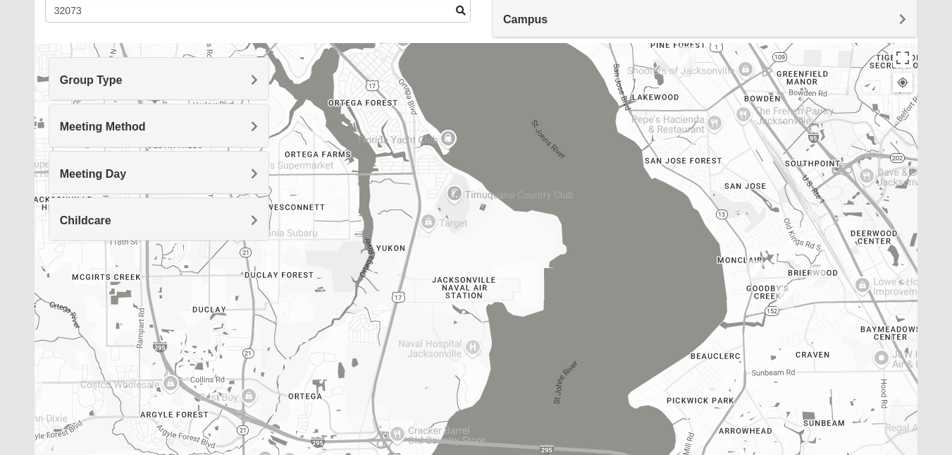
click at [126, 175] on span "Meeting Day" at bounding box center [93, 174] width 66 height 12
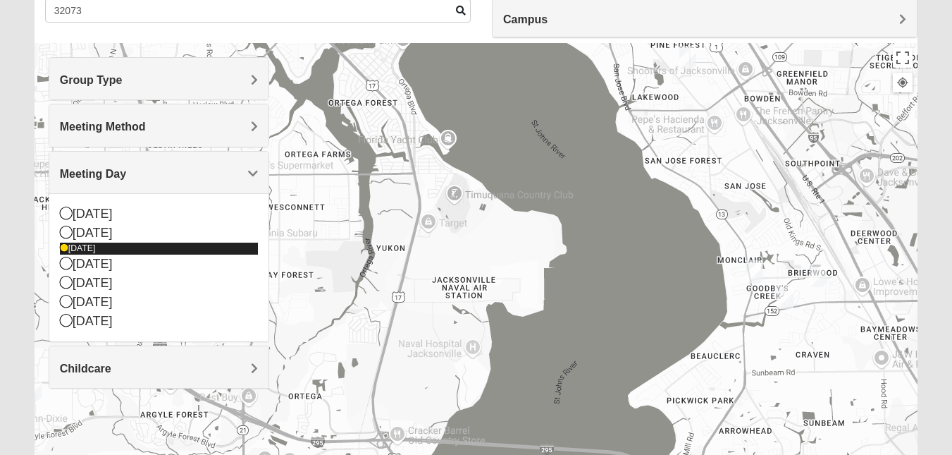
click at [86, 247] on div "[DATE]" at bounding box center [159, 248] width 198 height 12
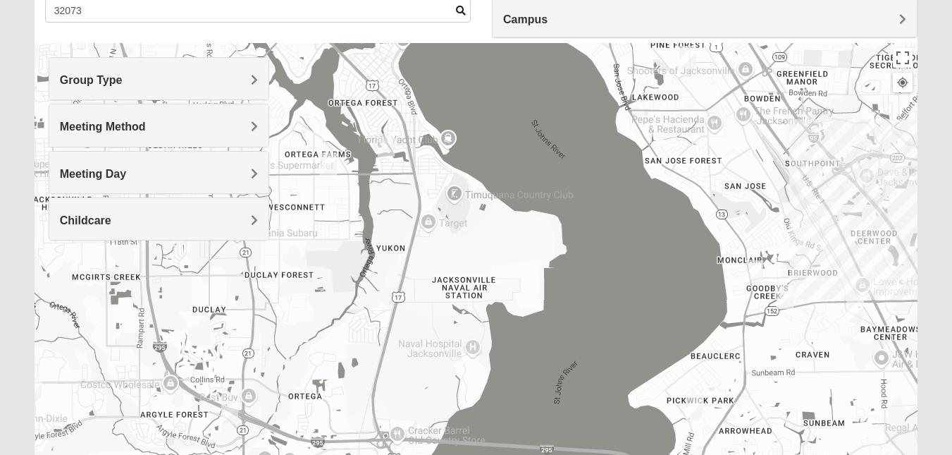
click at [146, 124] on span "Meeting Method" at bounding box center [103, 127] width 86 height 12
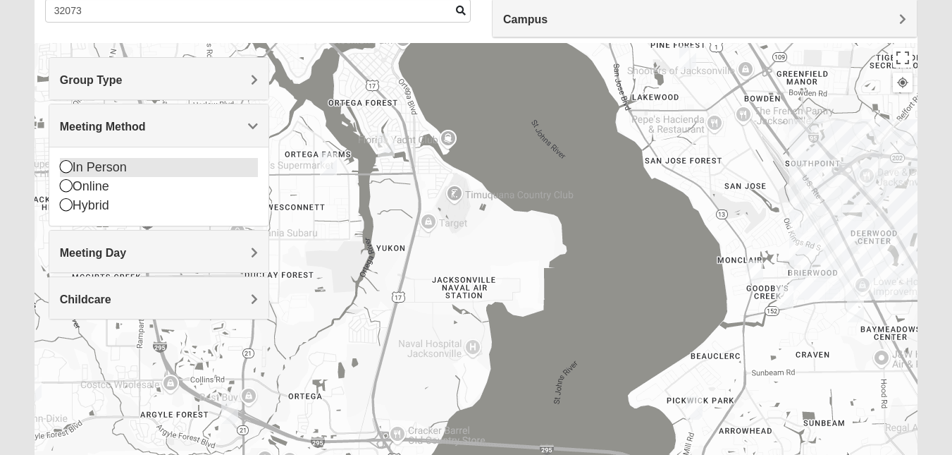
click at [90, 161] on div "In Person" at bounding box center [159, 167] width 198 height 19
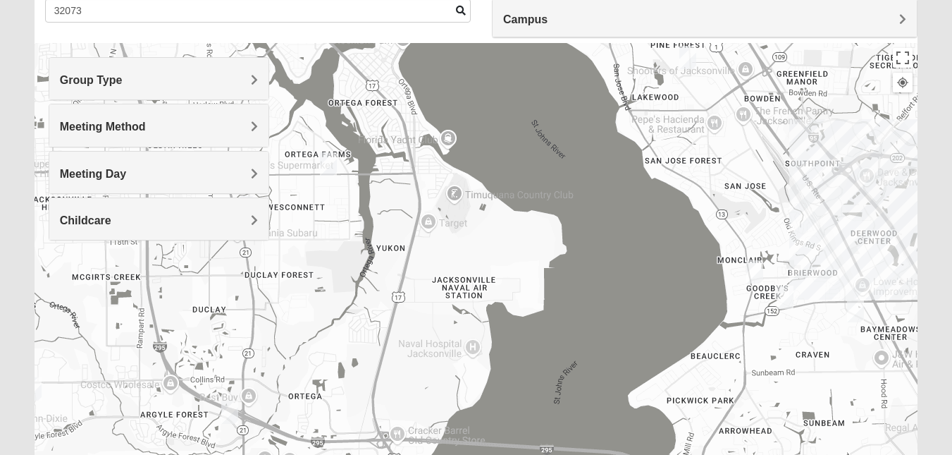
click at [146, 130] on span "Meeting Method" at bounding box center [103, 127] width 86 height 12
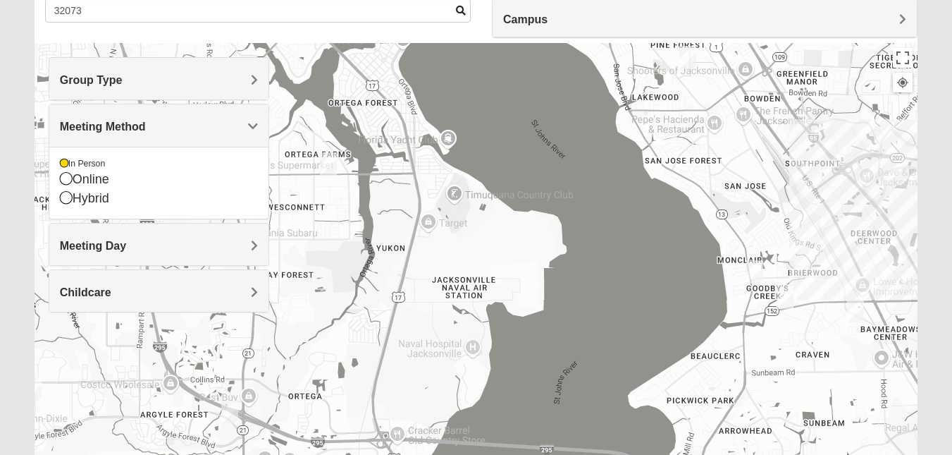
click at [244, 246] on h4 "Meeting Day" at bounding box center [159, 245] width 198 height 13
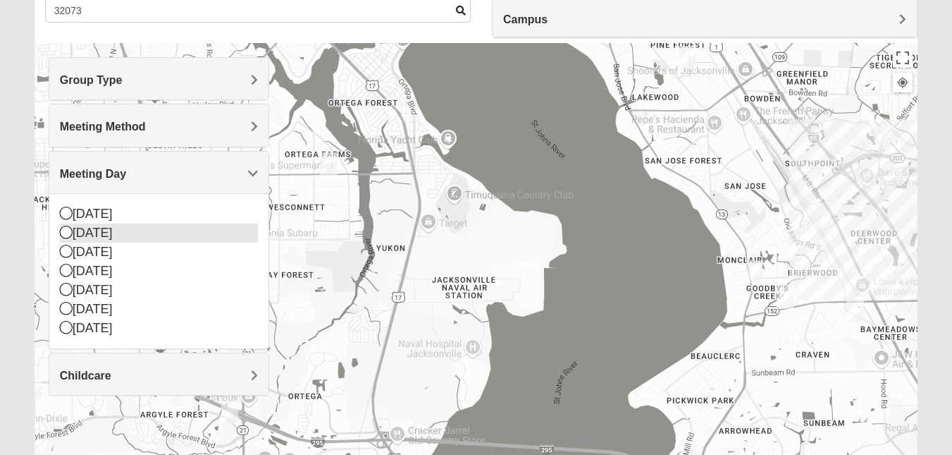
click at [218, 239] on div "[DATE]" at bounding box center [159, 232] width 198 height 19
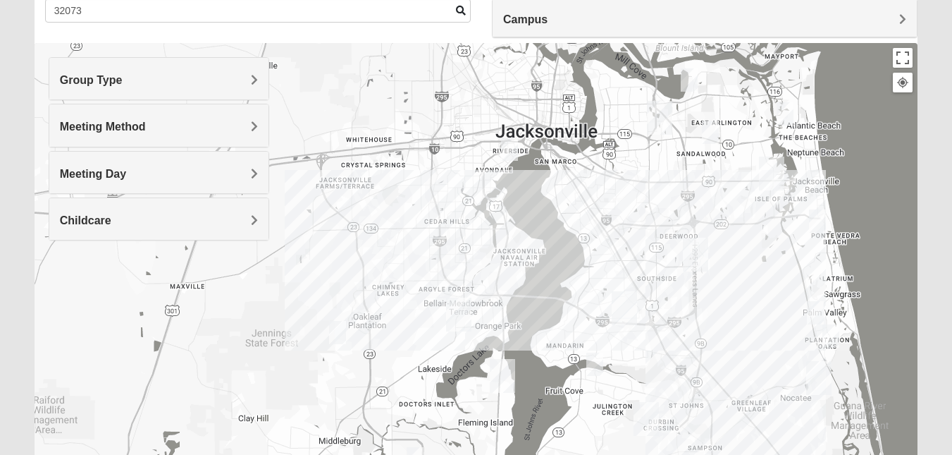
drag, startPoint x: 613, startPoint y: 362, endPoint x: 557, endPoint y: 278, distance: 100.7
click at [557, 278] on div at bounding box center [476, 325] width 883 height 564
click at [256, 134] on div "Meeting Method" at bounding box center [158, 125] width 219 height 42
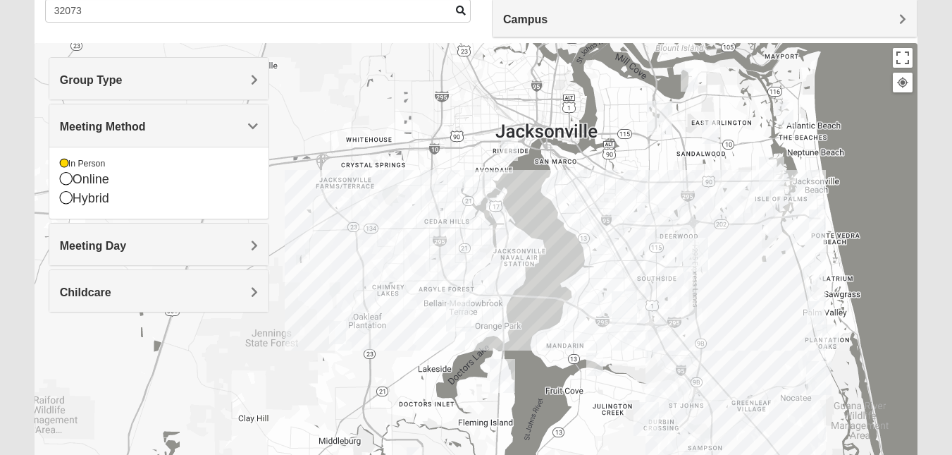
click at [256, 134] on div "Meeting Method" at bounding box center [158, 125] width 219 height 42
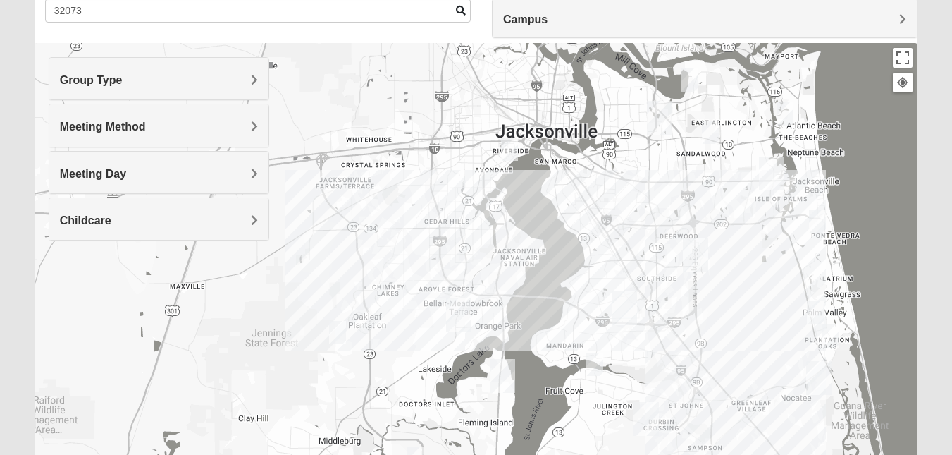
click at [259, 169] on div "Meeting Day" at bounding box center [158, 173] width 219 height 42
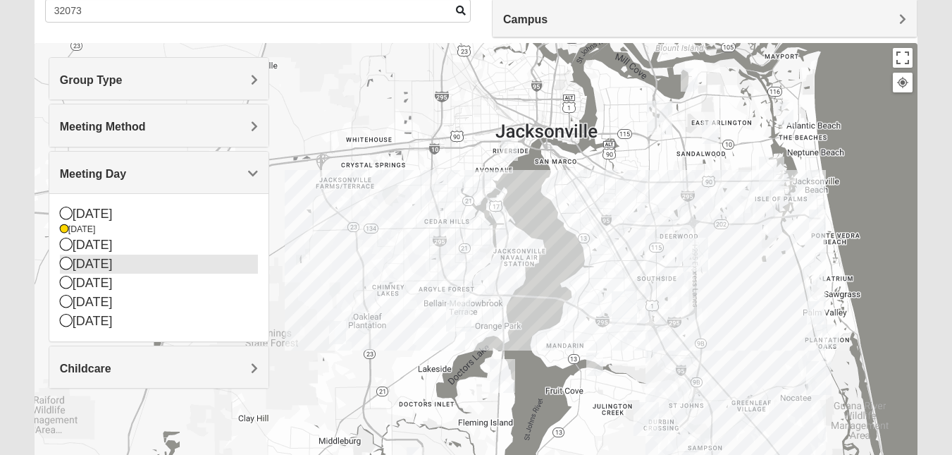
click at [166, 259] on div "[DATE]" at bounding box center [159, 263] width 198 height 19
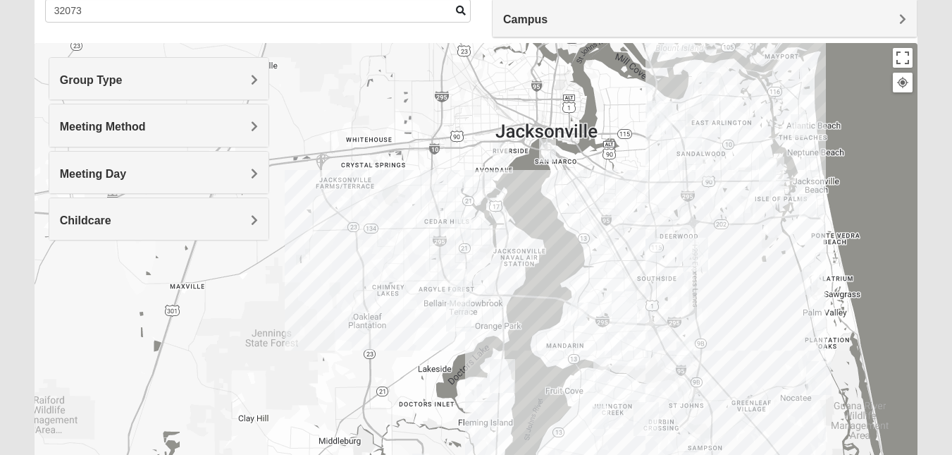
click at [464, 227] on img "Womens Thomas 32244" at bounding box center [463, 228] width 28 height 35
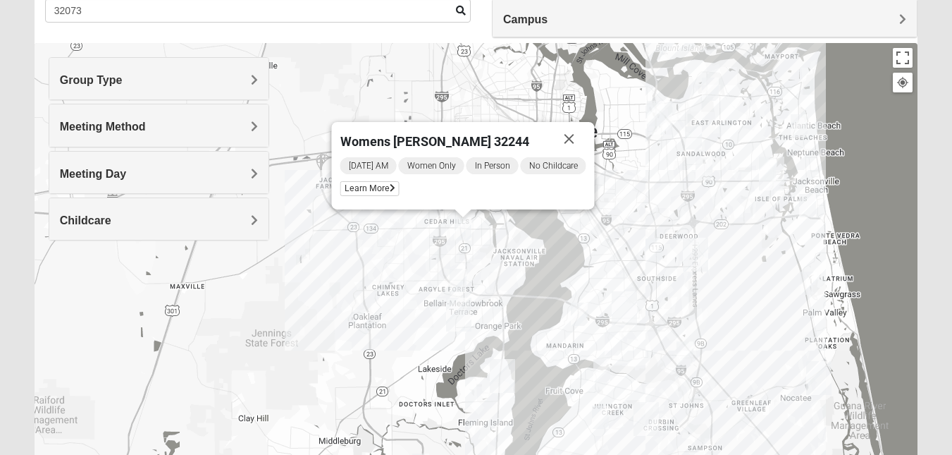
click at [123, 78] on span "Group Type" at bounding box center [91, 80] width 63 height 12
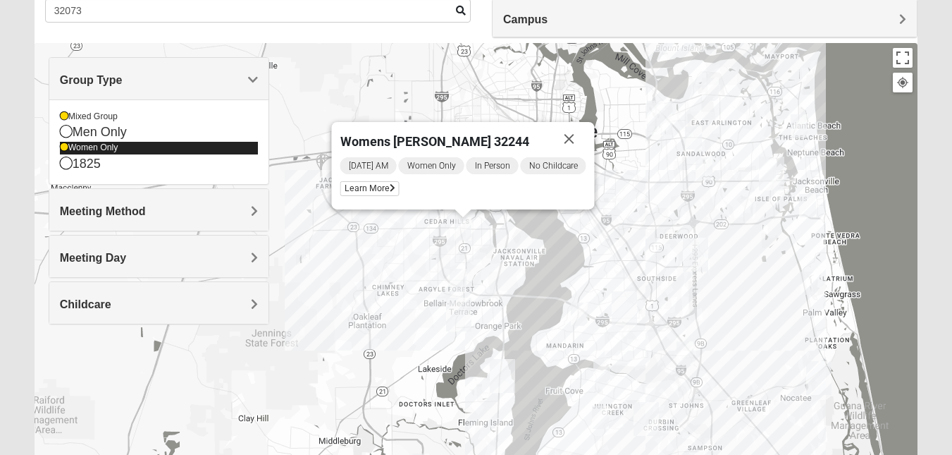
click at [149, 148] on div "Women Only" at bounding box center [159, 148] width 198 height 12
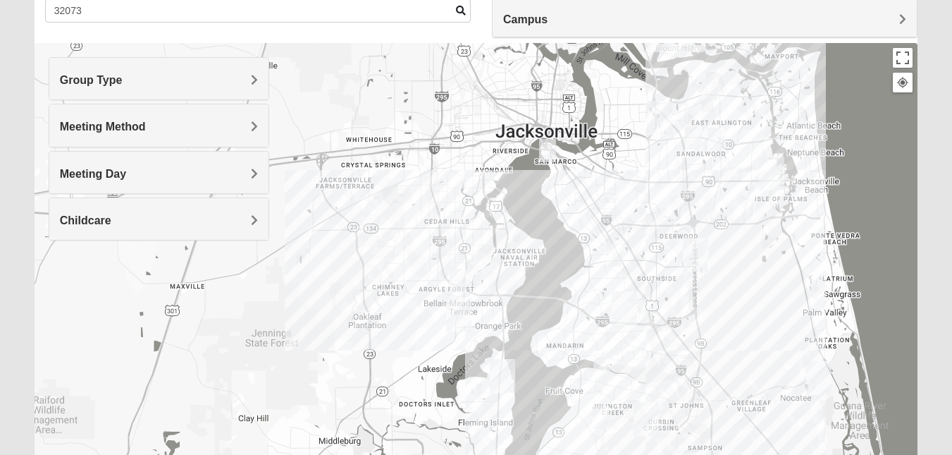
click at [457, 276] on img "Mixed Trudell 32244" at bounding box center [458, 280] width 28 height 35
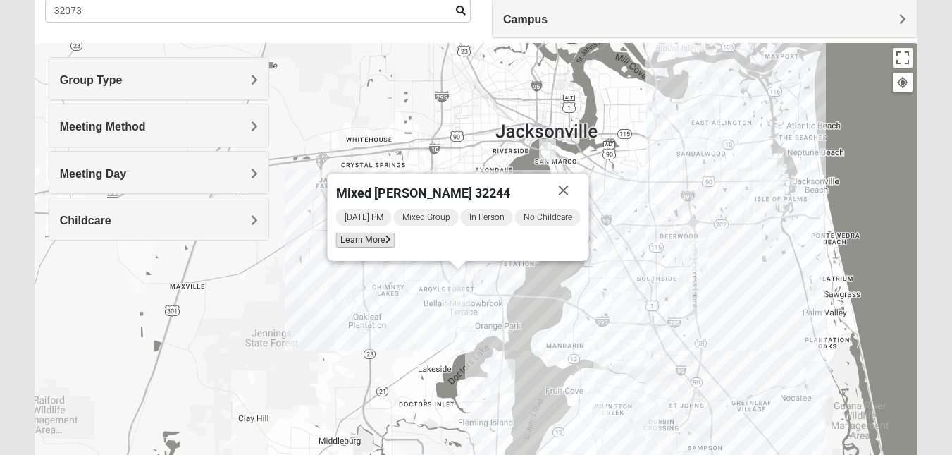
click at [364, 242] on span "Learn More" at bounding box center [364, 240] width 59 height 15
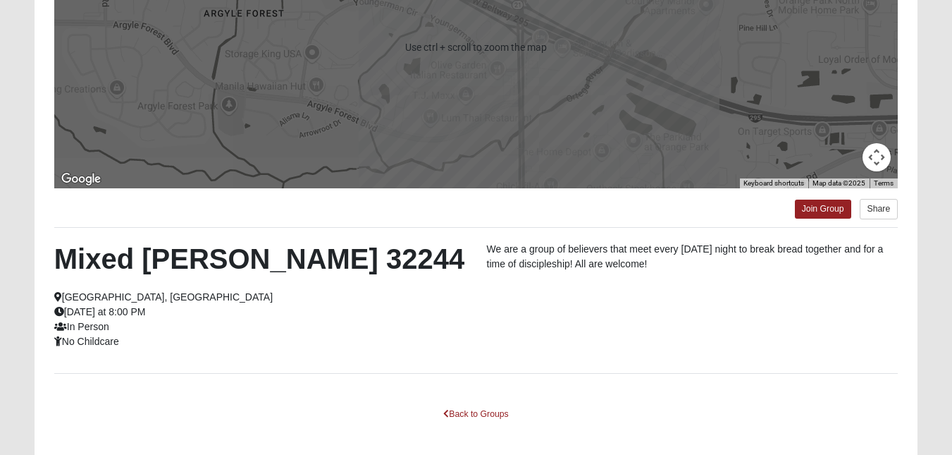
scroll to position [247, 0]
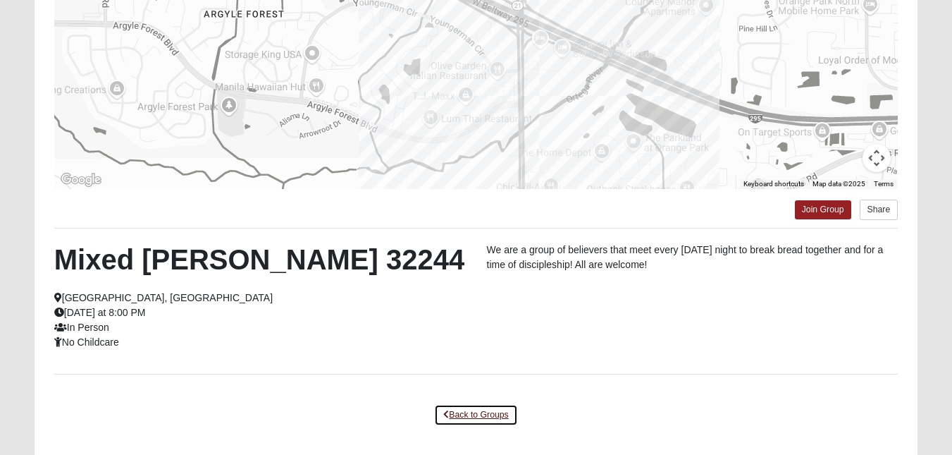
click at [468, 414] on link "Back to Groups" at bounding box center [475, 415] width 83 height 22
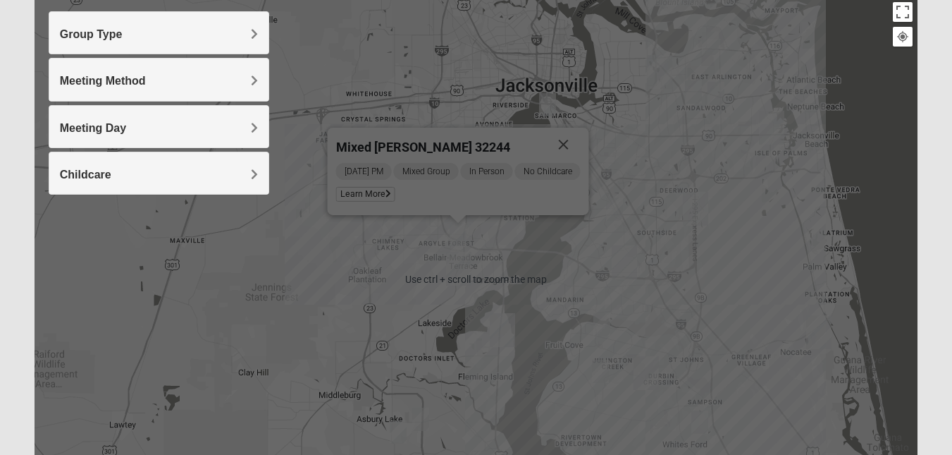
scroll to position [164, 0]
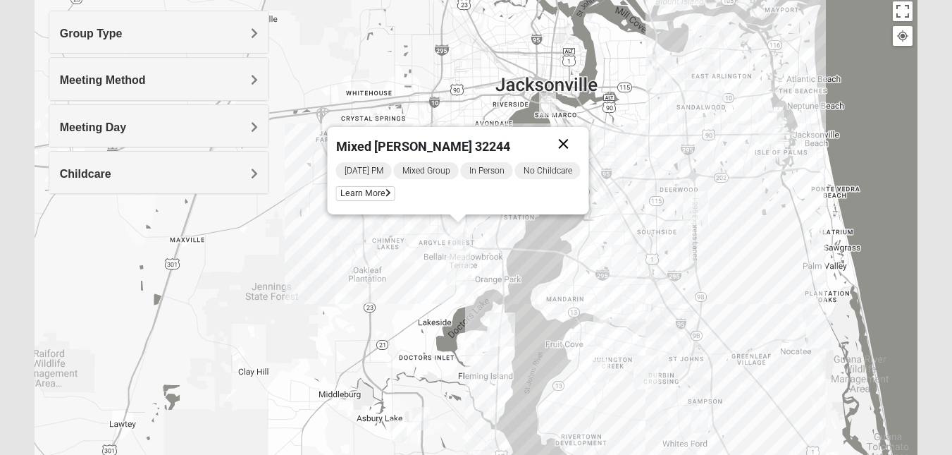
click at [567, 140] on button "Close" at bounding box center [563, 144] width 34 height 34
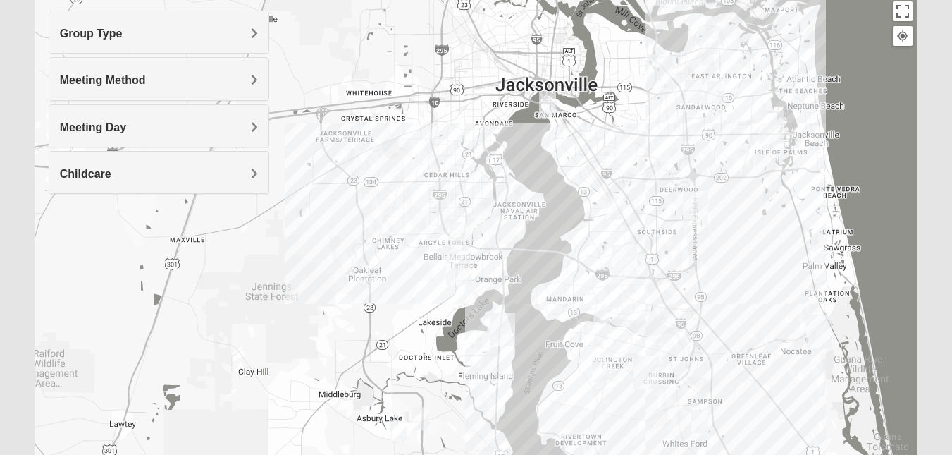
click at [616, 292] on img "Mixed Eler 32258" at bounding box center [613, 297] width 28 height 35
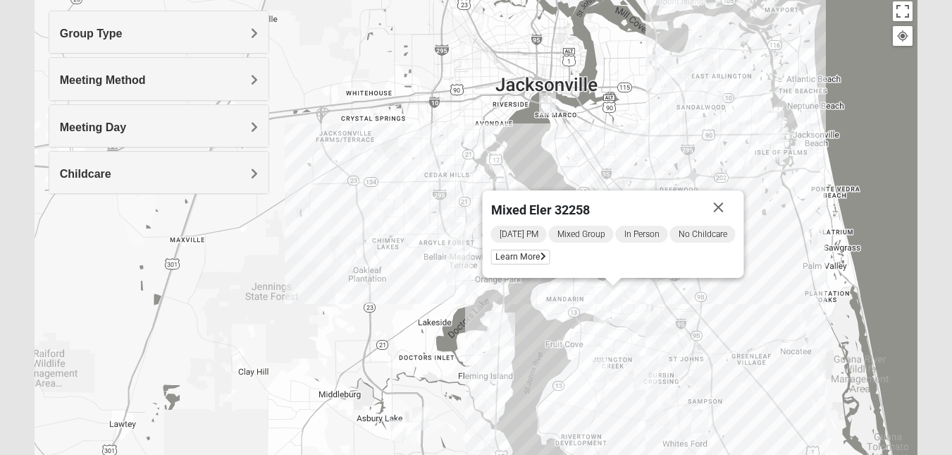
click at [238, 127] on h4 "Meeting Day" at bounding box center [159, 127] width 198 height 13
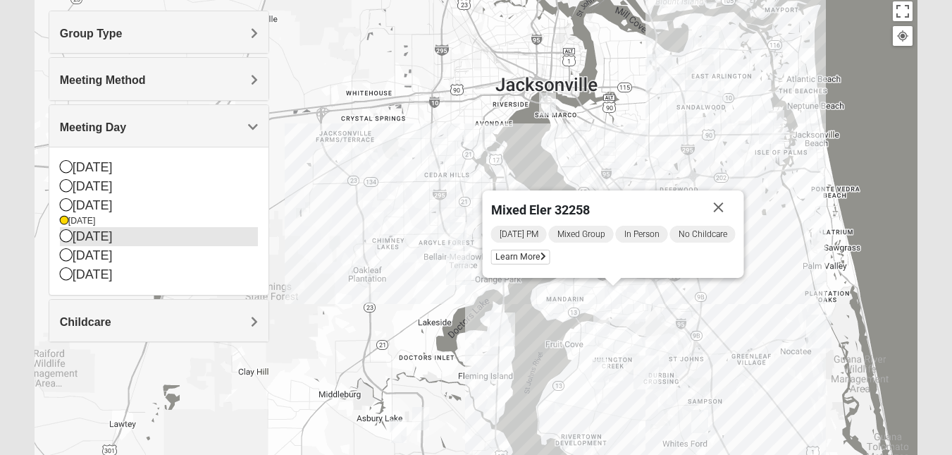
click at [153, 236] on div "[DATE]" at bounding box center [159, 236] width 198 height 19
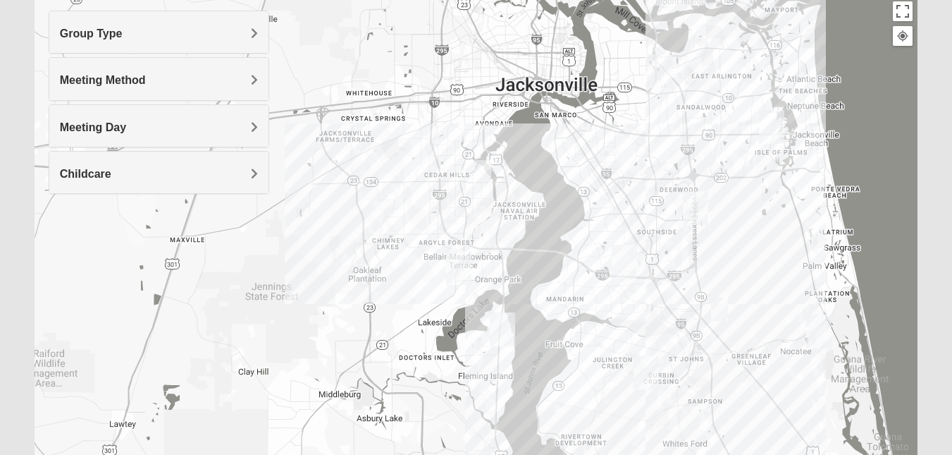
click at [249, 129] on h4 "Meeting Day" at bounding box center [159, 127] width 198 height 13
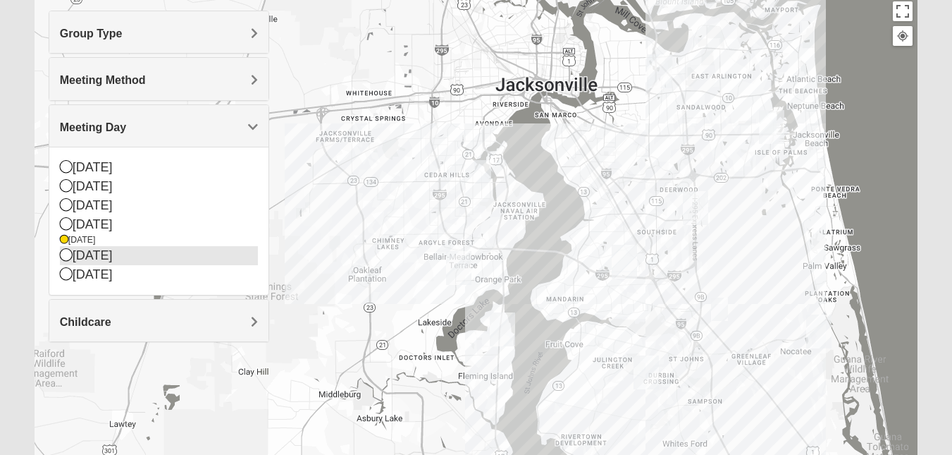
click at [154, 256] on div "[DATE]" at bounding box center [159, 255] width 198 height 19
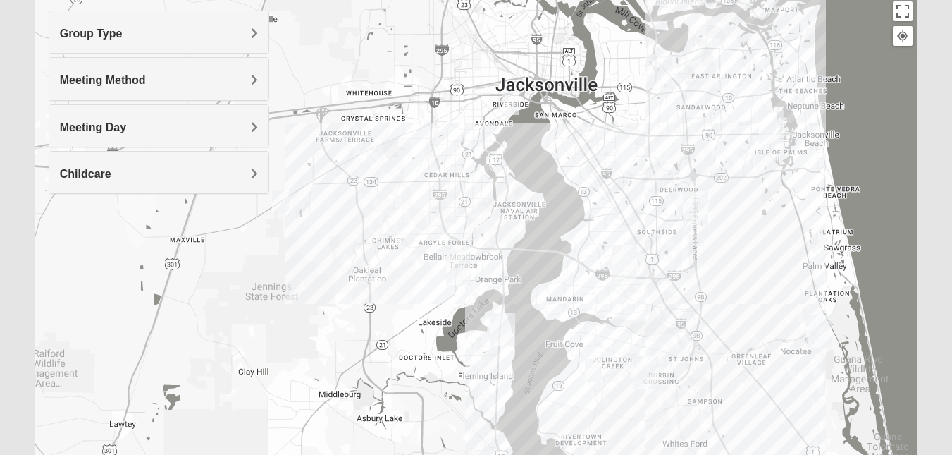
click at [406, 230] on img "Mixed Jenkins 32244" at bounding box center [407, 233] width 28 height 35
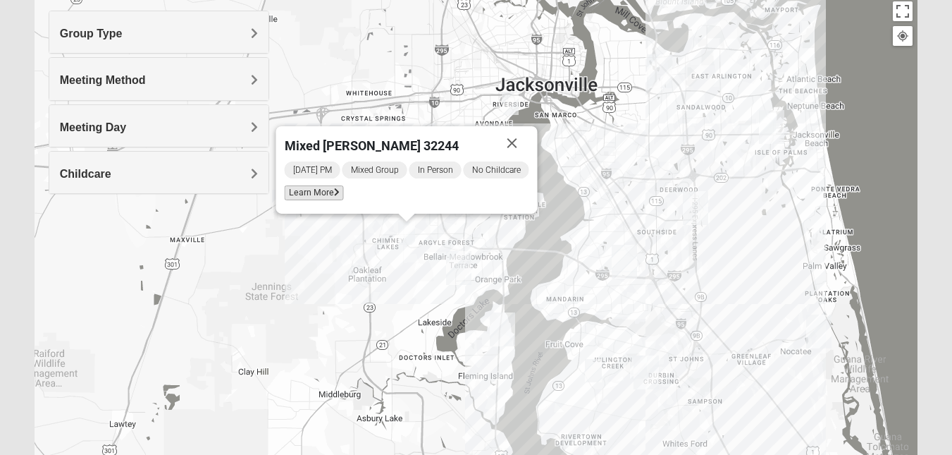
click at [332, 195] on span "Learn More" at bounding box center [313, 192] width 59 height 15
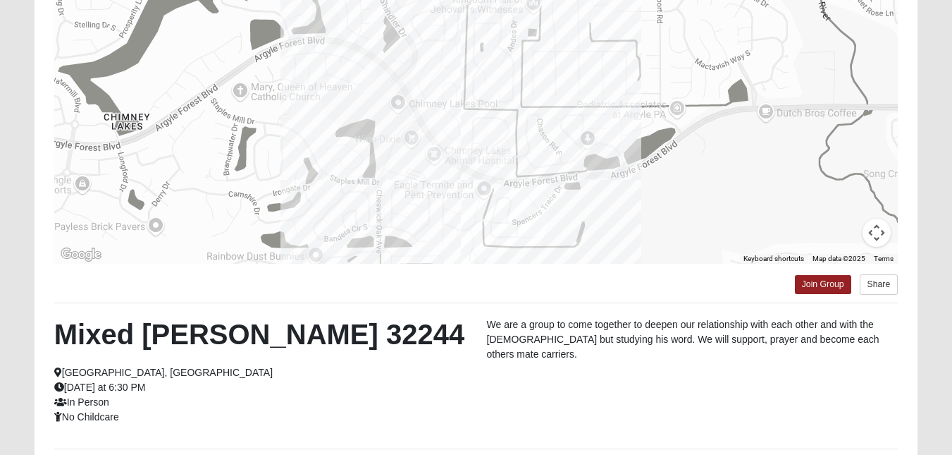
scroll to position [292, 0]
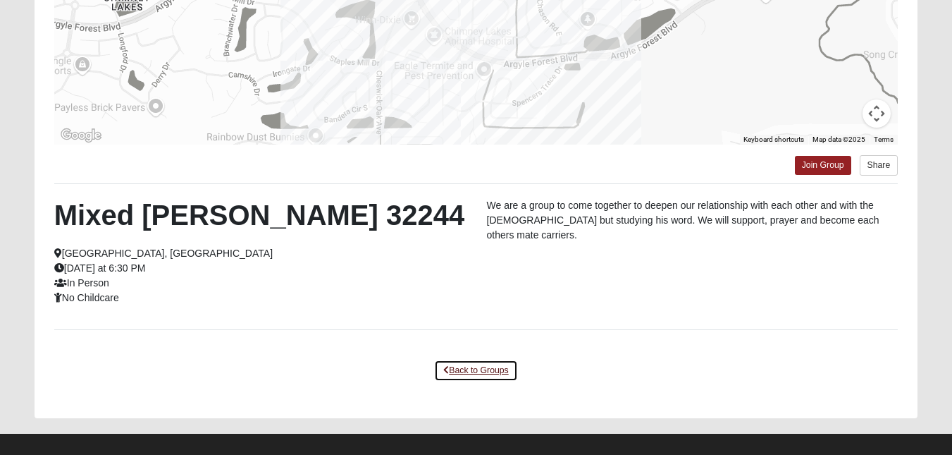
click at [468, 369] on link "Back to Groups" at bounding box center [475, 370] width 83 height 22
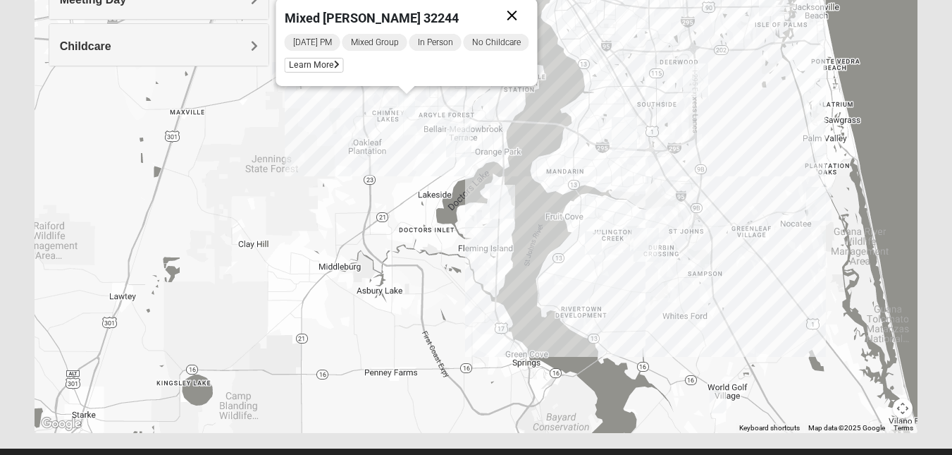
click at [510, 23] on button "Close" at bounding box center [512, 16] width 34 height 34
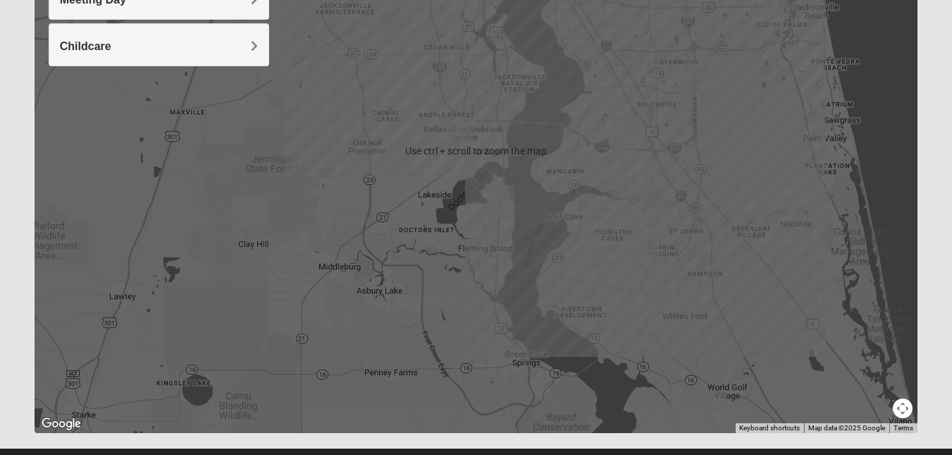
scroll to position [185, 0]
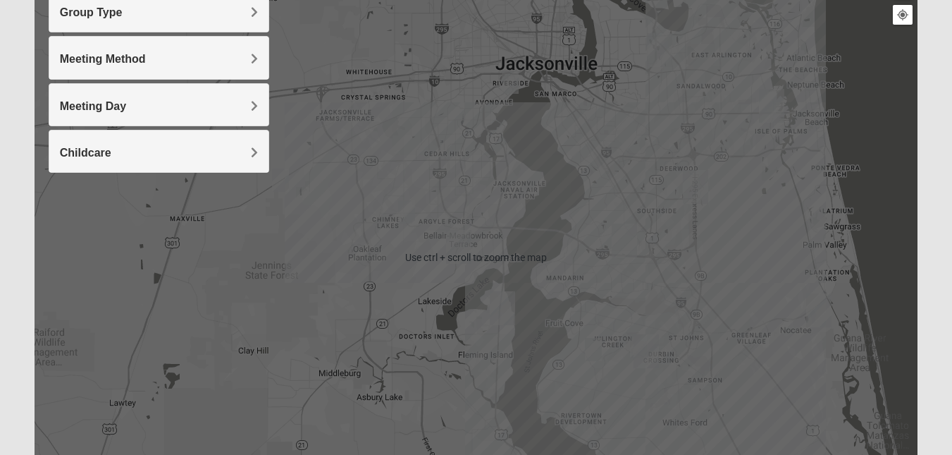
click at [249, 108] on h4 "Meeting Day" at bounding box center [159, 105] width 198 height 13
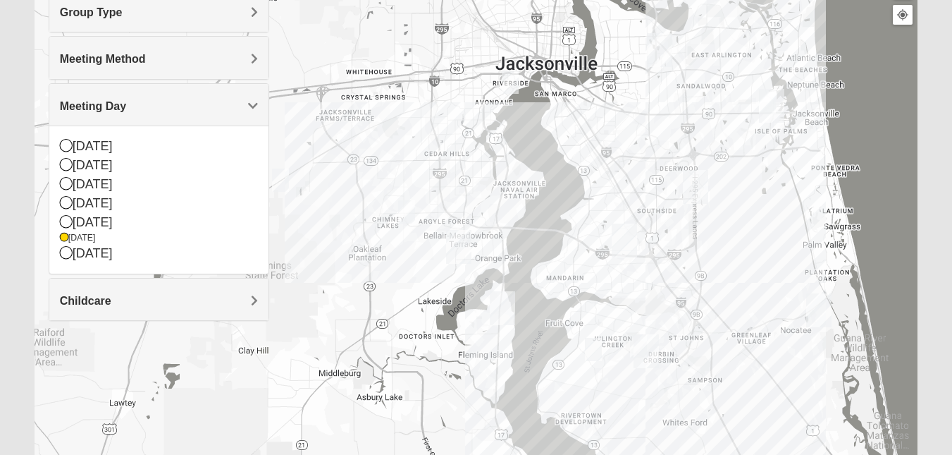
click at [281, 186] on img "Mixed Corwin 32221" at bounding box center [280, 180] width 28 height 35
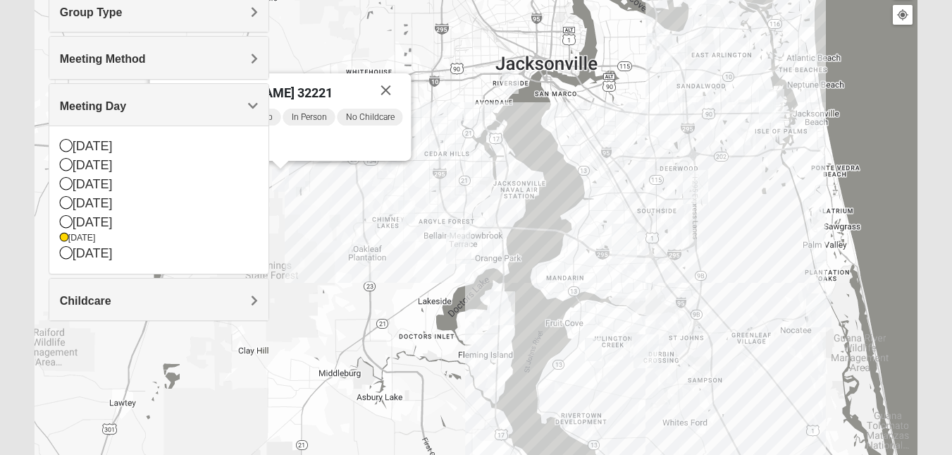
click at [126, 103] on span "Meeting Day" at bounding box center [93, 106] width 66 height 12
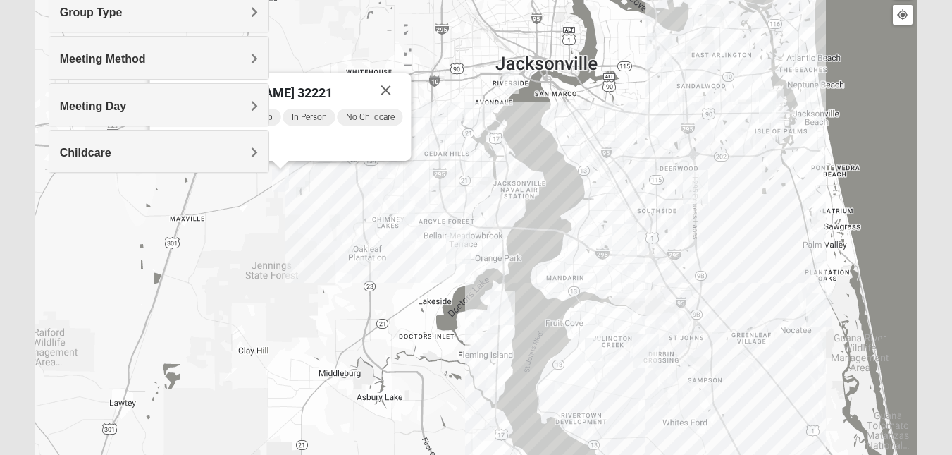
click at [247, 312] on div "Mixed [PERSON_NAME] 32221 [DATE] PM Mixed Group In Person No Childcare Learn Mo…" at bounding box center [476, 257] width 883 height 564
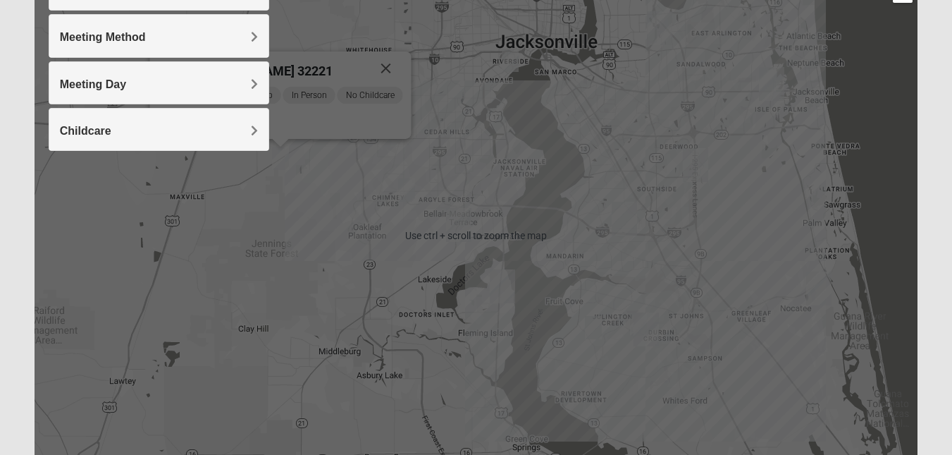
scroll to position [207, 0]
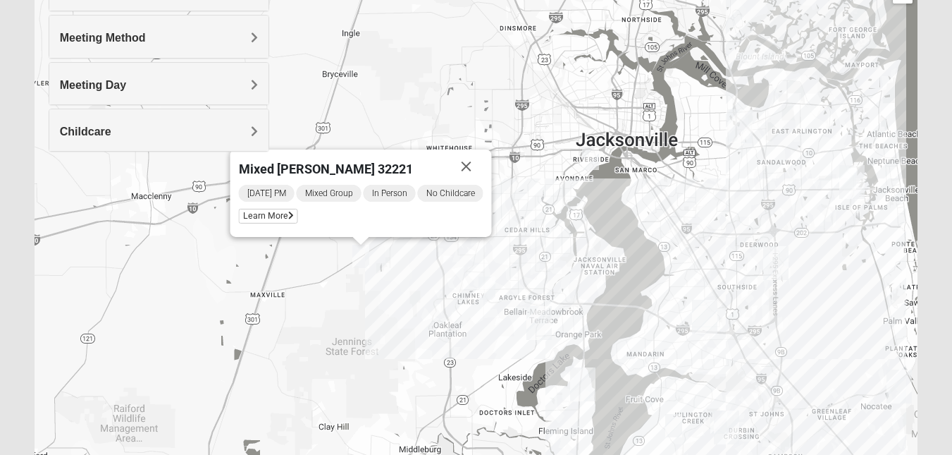
drag, startPoint x: 261, startPoint y: 273, endPoint x: 350, endPoint y: 376, distance: 136.5
click at [350, 376] on div "Mixed [PERSON_NAME] 32221 [DATE] PM Mixed Group In Person No Childcare Learn Mo…" at bounding box center [476, 236] width 883 height 564
click at [287, 216] on span "Learn More" at bounding box center [267, 216] width 59 height 15
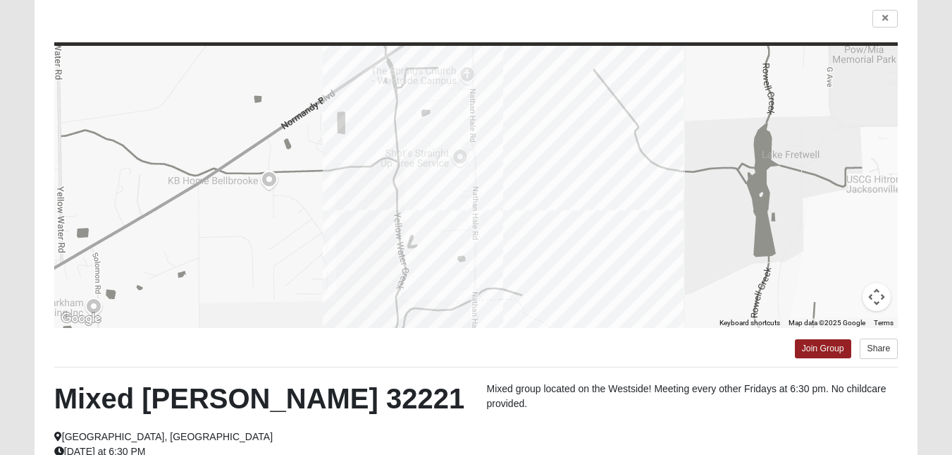
scroll to position [97, 0]
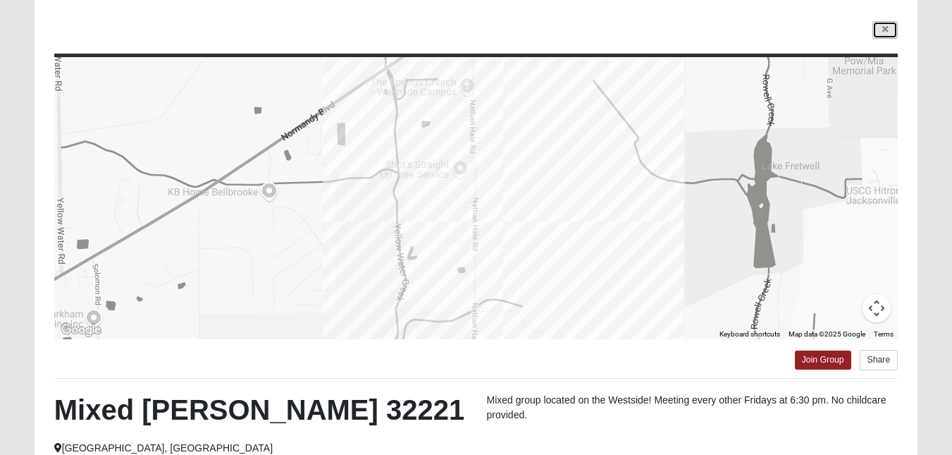
click at [886, 34] on icon at bounding box center [885, 29] width 6 height 8
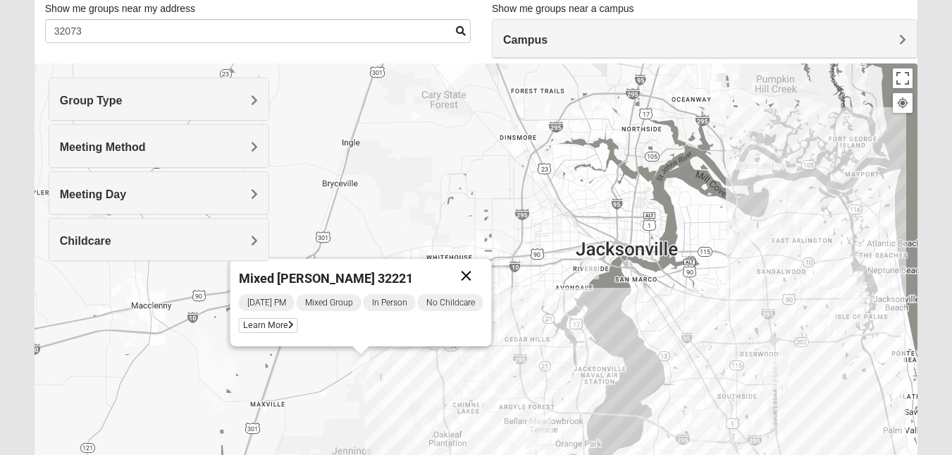
click at [465, 278] on button "Close" at bounding box center [466, 276] width 34 height 34
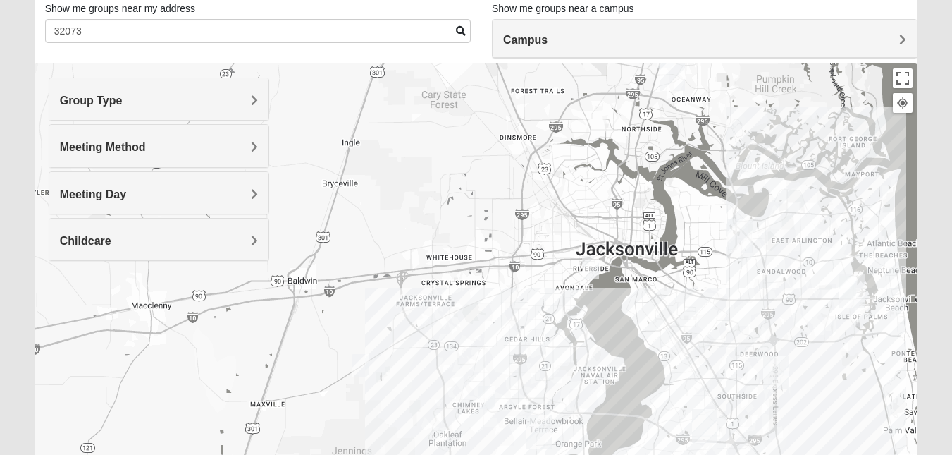
click at [625, 334] on div at bounding box center [476, 345] width 883 height 564
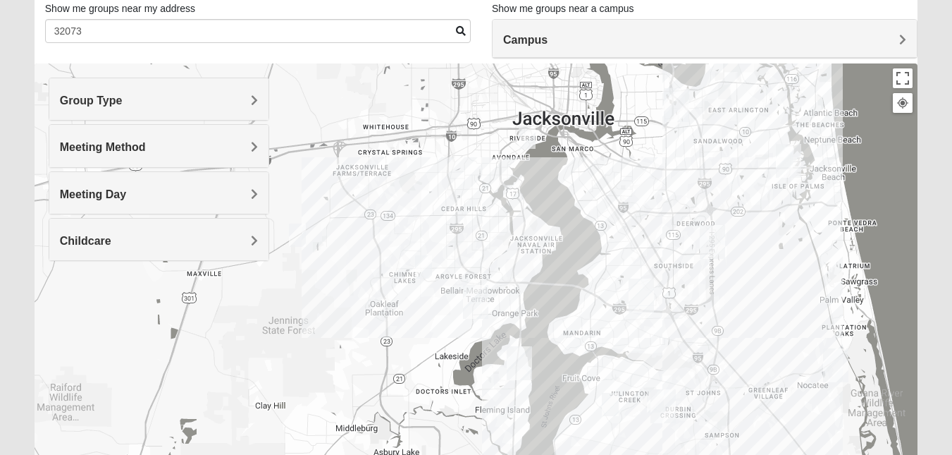
drag, startPoint x: 614, startPoint y: 392, endPoint x: 536, endPoint y: 257, distance: 156.3
click at [536, 257] on div at bounding box center [476, 345] width 883 height 564
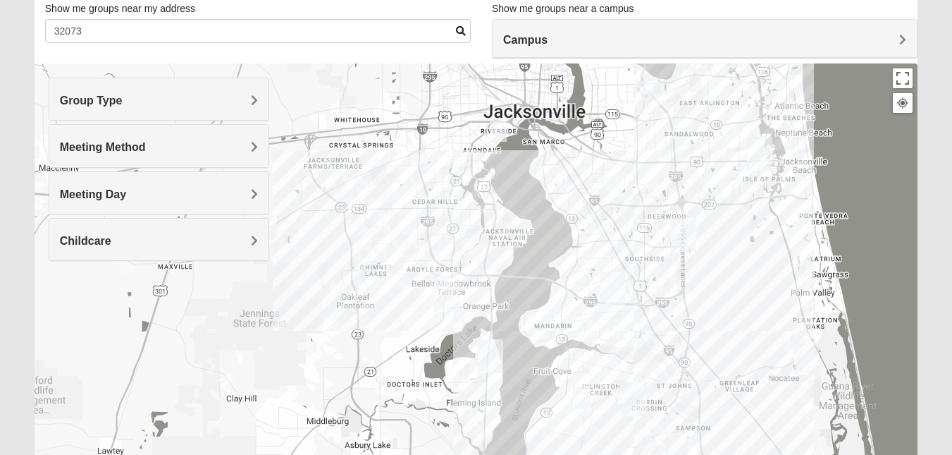
click at [846, 413] on div at bounding box center [476, 345] width 883 height 564
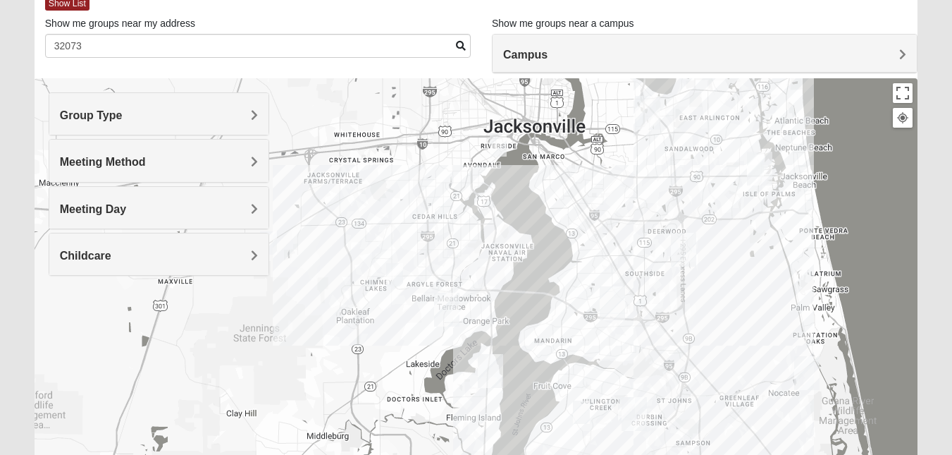
click at [846, 412] on div at bounding box center [476, 360] width 883 height 564
click at [846, 419] on div at bounding box center [476, 360] width 883 height 564
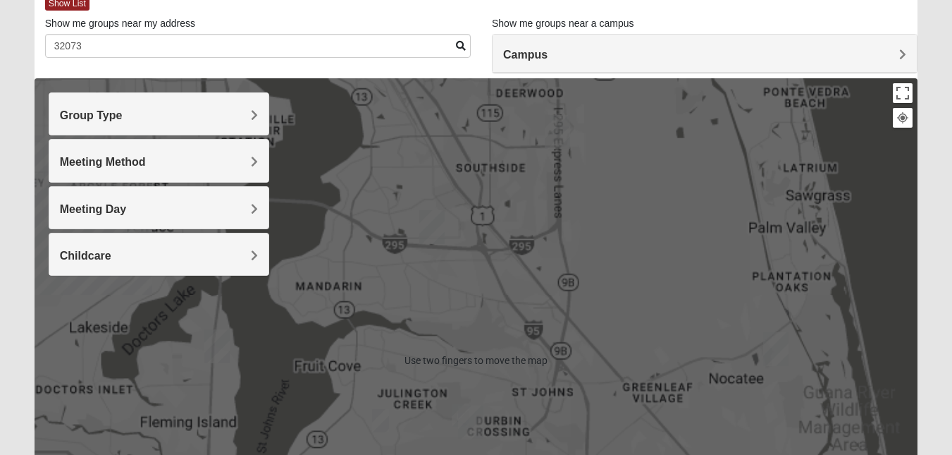
click at [846, 413] on div at bounding box center [476, 360] width 883 height 564
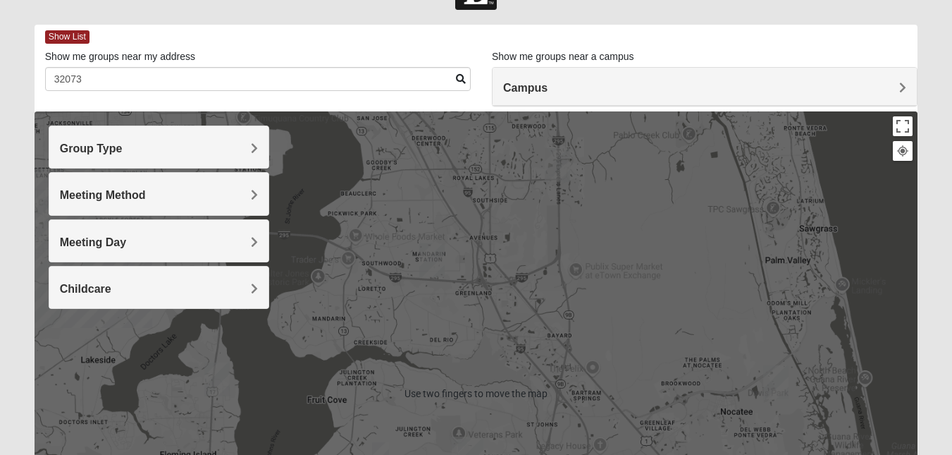
scroll to position [80, 0]
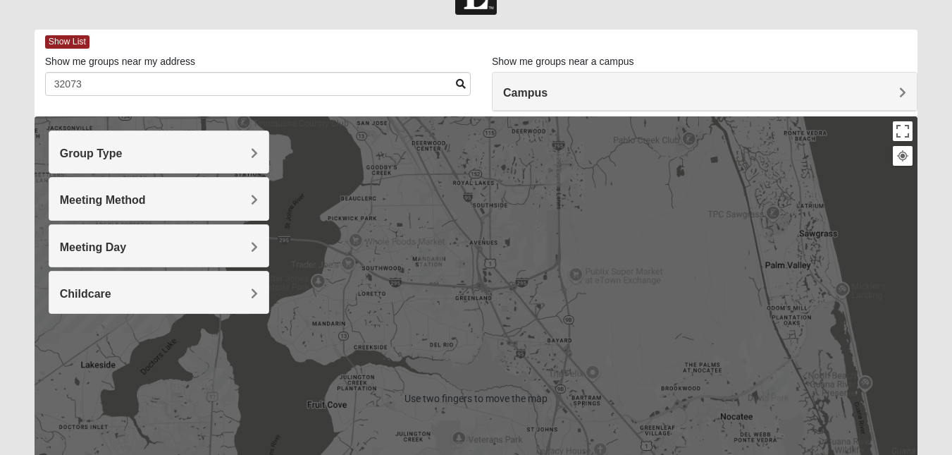
click at [846, 424] on div at bounding box center [476, 398] width 883 height 564
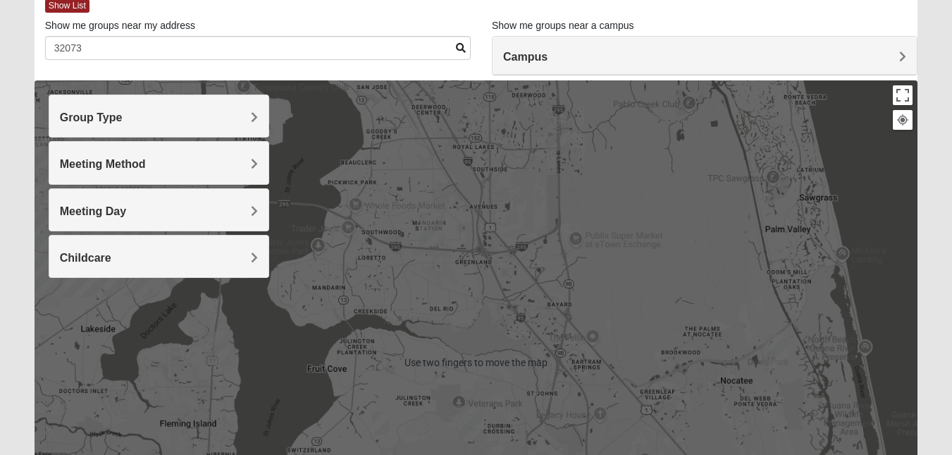
click at [846, 419] on div at bounding box center [476, 362] width 883 height 564
click at [846, 420] on div at bounding box center [476, 362] width 883 height 564
click at [846, 407] on div at bounding box center [476, 362] width 883 height 564
click at [846, 418] on div at bounding box center [476, 362] width 883 height 564
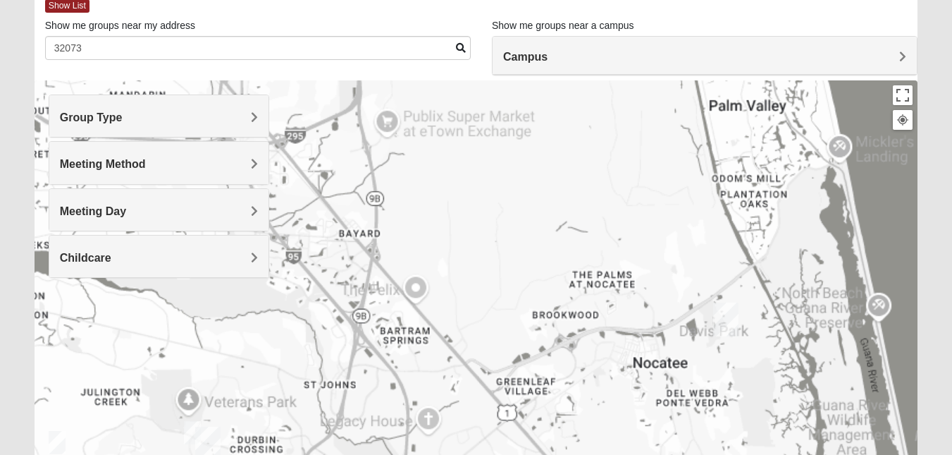
click at [846, 427] on div at bounding box center [476, 362] width 883 height 564
click at [846, 433] on div at bounding box center [476, 362] width 883 height 564
click at [846, 412] on div at bounding box center [476, 362] width 883 height 564
click at [846, 413] on div at bounding box center [476, 362] width 883 height 564
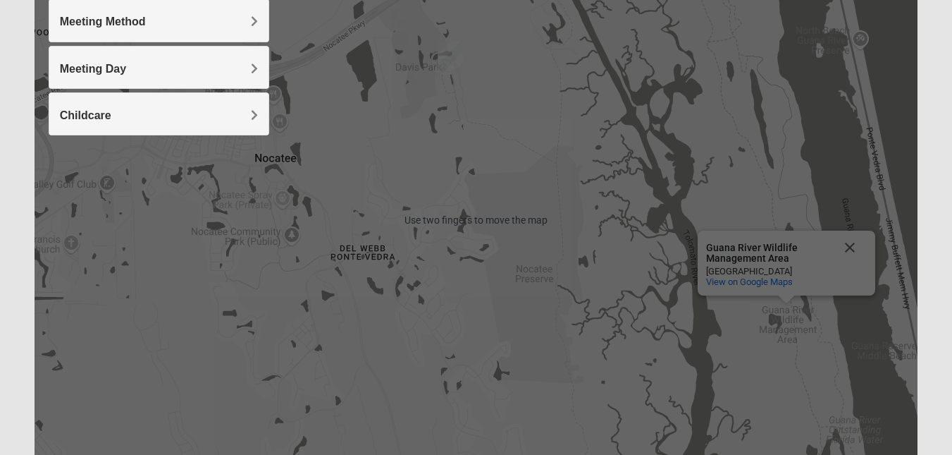
click at [846, 424] on div "[GEOGRAPHIC_DATA] [GEOGRAPHIC_DATA] [GEOGRAPHIC_DATA] View on Google Maps" at bounding box center [476, 220] width 883 height 564
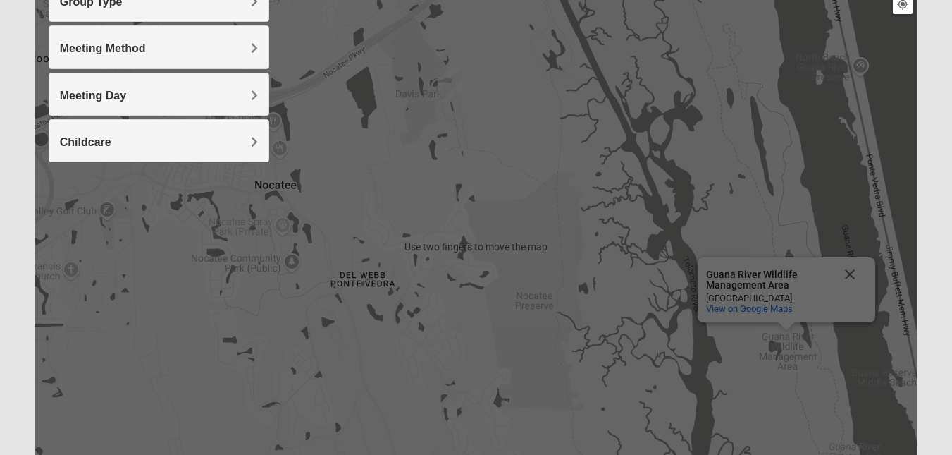
click at [846, 424] on div "[GEOGRAPHIC_DATA] [GEOGRAPHIC_DATA] [GEOGRAPHIC_DATA] View on Google Maps" at bounding box center [476, 247] width 883 height 564
click at [846, 408] on div "[GEOGRAPHIC_DATA] [GEOGRAPHIC_DATA] [GEOGRAPHIC_DATA] View on Google Maps" at bounding box center [476, 247] width 883 height 564
click at [846, 319] on div "[GEOGRAPHIC_DATA] [GEOGRAPHIC_DATA] [GEOGRAPHIC_DATA] View on Google Maps" at bounding box center [787, 290] width 178 height 65
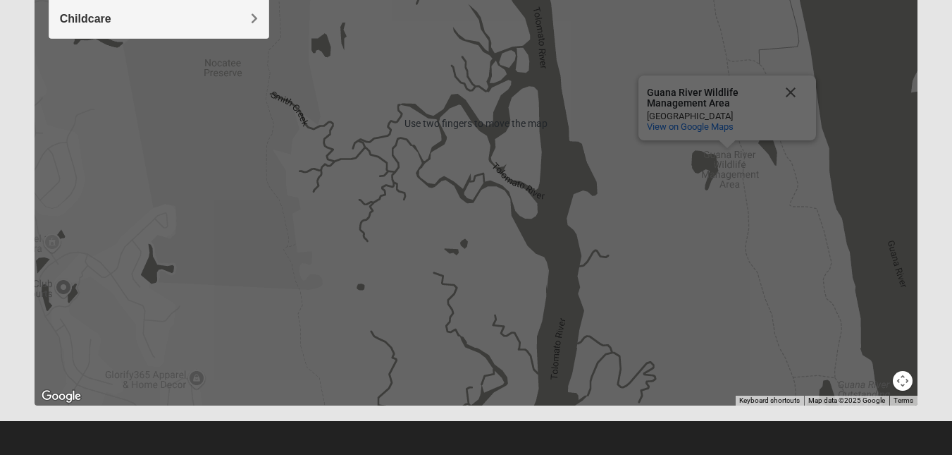
click at [846, 424] on footer at bounding box center [476, 439] width 952 height 36
click at [846, 419] on div "Show List Loading Groups Keywords Filter Additional Filters Campus [GEOGRAPHIC_…" at bounding box center [476, 87] width 904 height 665
click at [846, 417] on div "Show List Loading Groups Keywords Filter Additional Filters Campus [GEOGRAPHIC_…" at bounding box center [476, 87] width 904 height 665
click at [846, 418] on div "Show List Loading Groups Keywords Filter Additional Filters Campus [GEOGRAPHIC_…" at bounding box center [476, 87] width 904 height 665
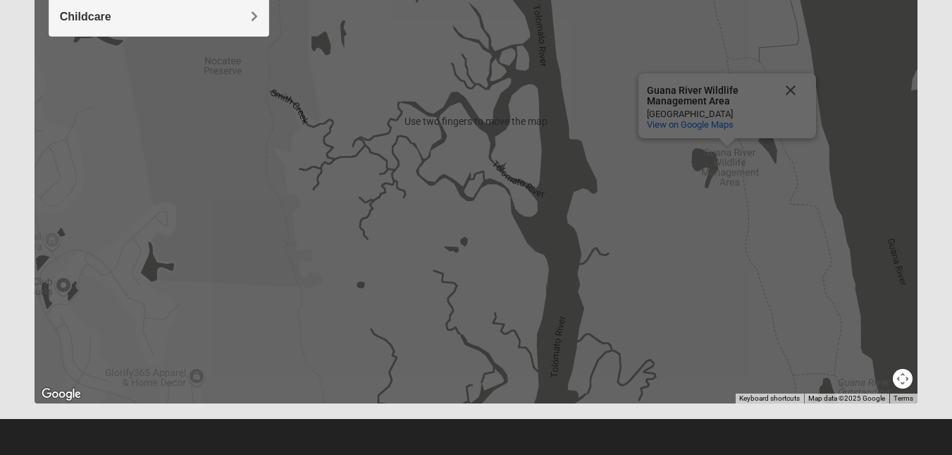
click at [846, 412] on div "Show List Loading Groups Keywords Filter Additional Filters Campus [GEOGRAPHIC_…" at bounding box center [476, 85] width 904 height 665
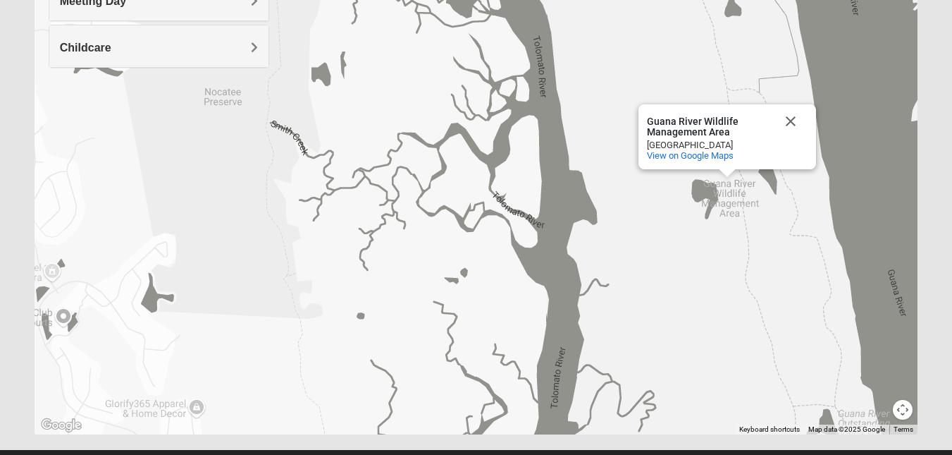
click at [846, 419] on div "[GEOGRAPHIC_DATA] [GEOGRAPHIC_DATA] [GEOGRAPHIC_DATA] View on Google Maps" at bounding box center [476, 152] width 883 height 564
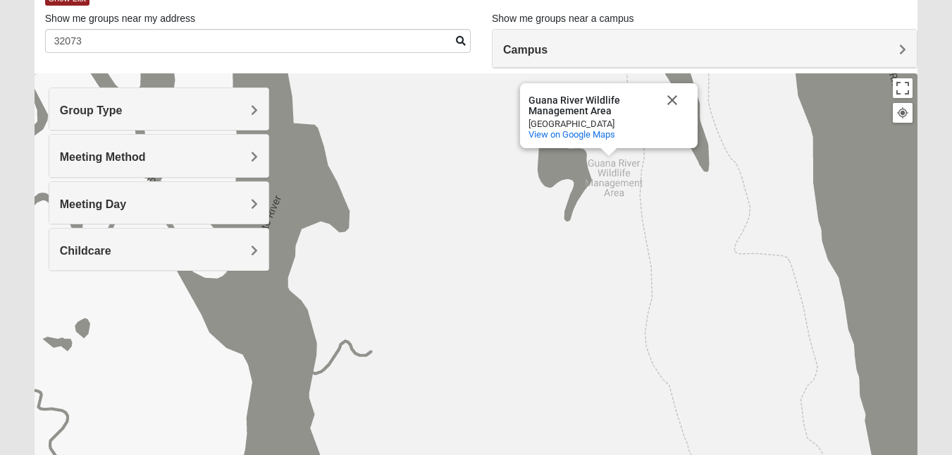
click at [846, 425] on div "[GEOGRAPHIC_DATA] [GEOGRAPHIC_DATA] [GEOGRAPHIC_DATA] View on Google Maps" at bounding box center [476, 355] width 883 height 564
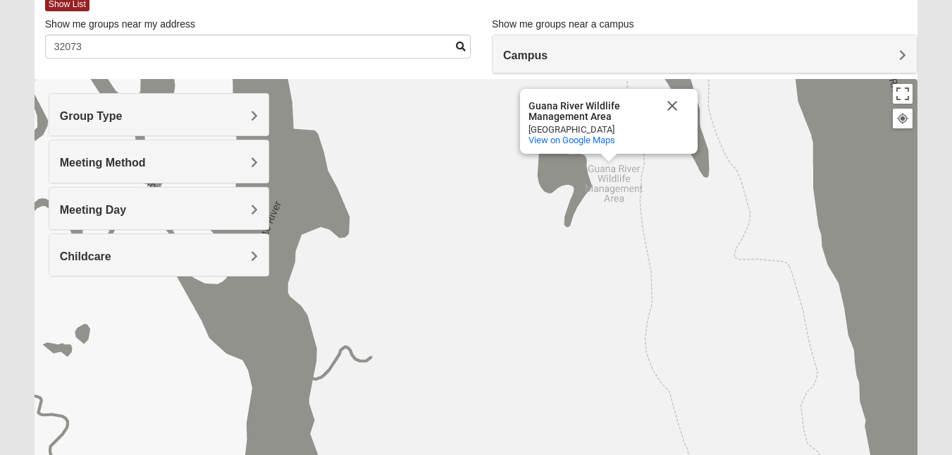
click at [846, 424] on div "[GEOGRAPHIC_DATA] [GEOGRAPHIC_DATA] [GEOGRAPHIC_DATA] View on Google Maps" at bounding box center [476, 361] width 883 height 564
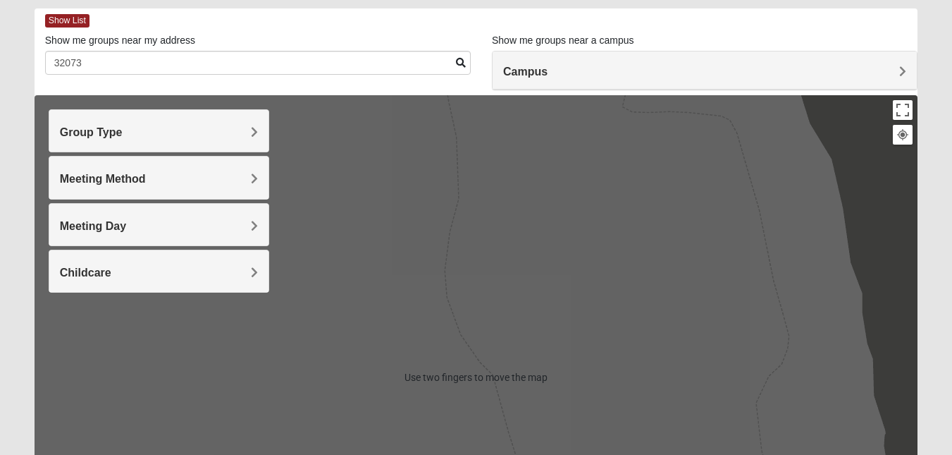
scroll to position [0, 0]
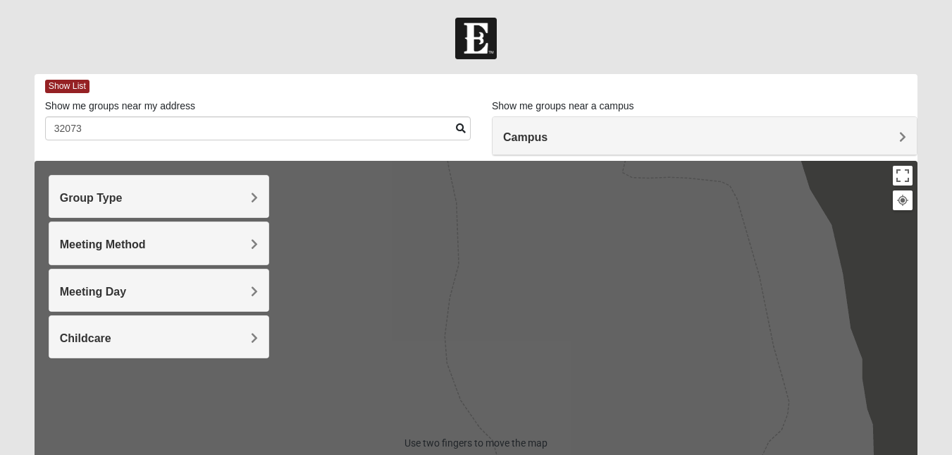
click at [846, 417] on div "[GEOGRAPHIC_DATA] [GEOGRAPHIC_DATA] [GEOGRAPHIC_DATA] View on Google Maps" at bounding box center [476, 443] width 883 height 564
click at [846, 407] on div "[GEOGRAPHIC_DATA] [GEOGRAPHIC_DATA] [GEOGRAPHIC_DATA] View on Google Maps" at bounding box center [476, 443] width 883 height 564
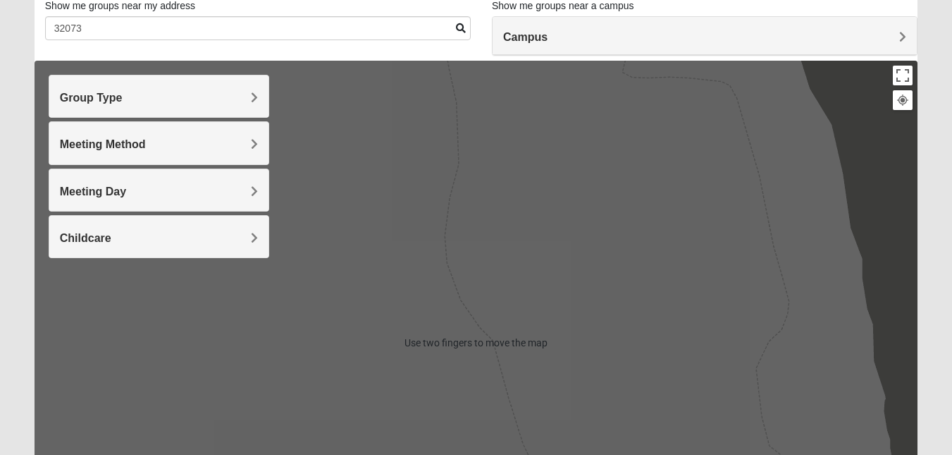
click at [846, 407] on div "[GEOGRAPHIC_DATA] [GEOGRAPHIC_DATA] [GEOGRAPHIC_DATA] View on Google Maps" at bounding box center [476, 343] width 883 height 564
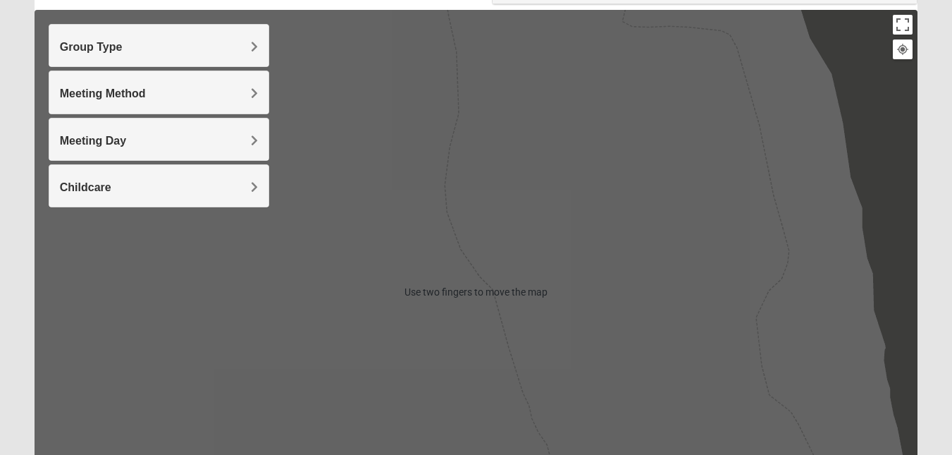
click at [846, 325] on div "[GEOGRAPHIC_DATA] [GEOGRAPHIC_DATA] [GEOGRAPHIC_DATA] View on Google Maps" at bounding box center [476, 292] width 883 height 564
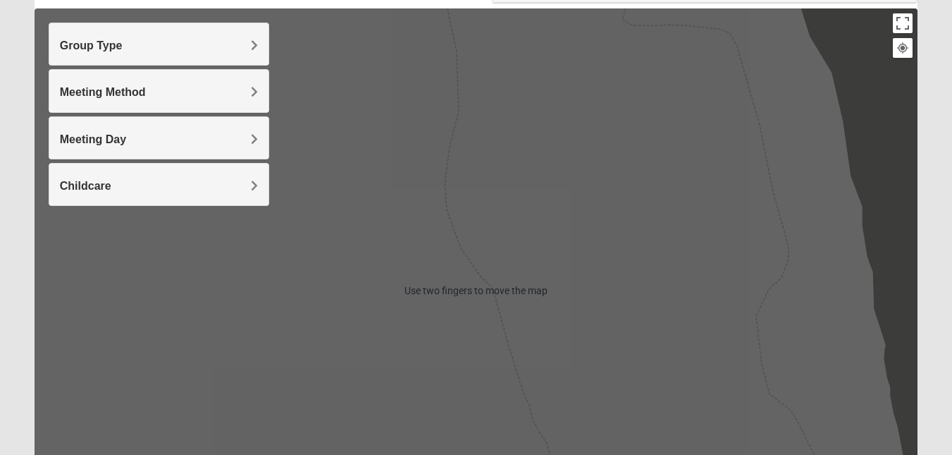
click at [846, 412] on div "[GEOGRAPHIC_DATA] [GEOGRAPHIC_DATA] [GEOGRAPHIC_DATA] View on Google Maps" at bounding box center [476, 290] width 883 height 564
click at [846, 413] on div "[GEOGRAPHIC_DATA] [GEOGRAPHIC_DATA] [GEOGRAPHIC_DATA] View on Google Maps" at bounding box center [476, 290] width 883 height 564
click at [846, 419] on div "[GEOGRAPHIC_DATA] [GEOGRAPHIC_DATA] [GEOGRAPHIC_DATA] View on Google Maps" at bounding box center [476, 290] width 883 height 564
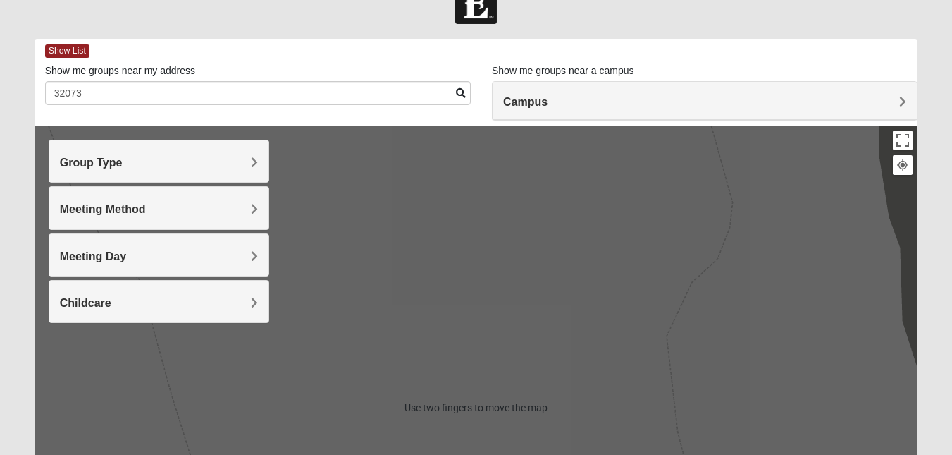
click at [846, 419] on div "[GEOGRAPHIC_DATA] [GEOGRAPHIC_DATA] [GEOGRAPHIC_DATA] View on Google Maps" at bounding box center [476, 407] width 883 height 564
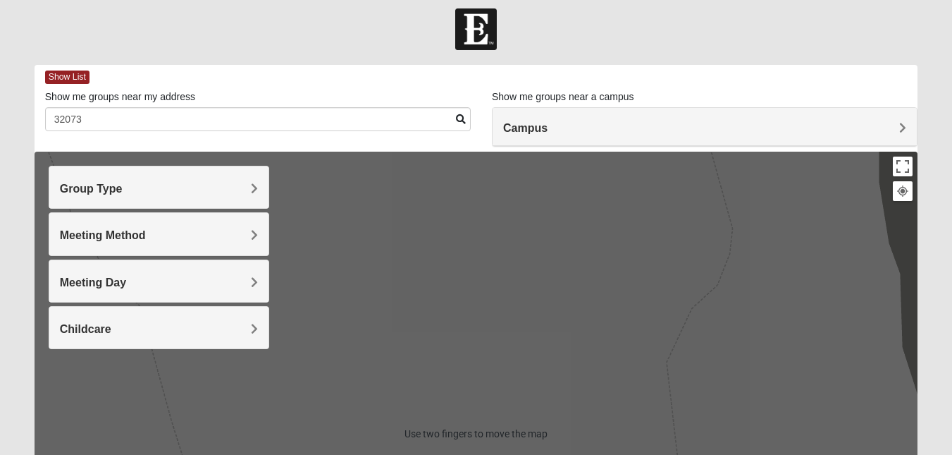
click at [846, 424] on div "[GEOGRAPHIC_DATA] [GEOGRAPHIC_DATA] [GEOGRAPHIC_DATA] View on Google Maps" at bounding box center [476, 434] width 883 height 564
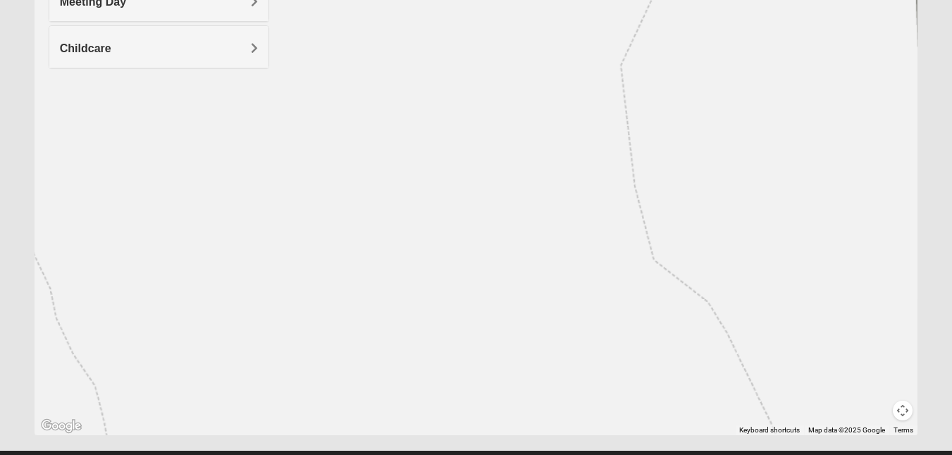
click at [846, 419] on div "[GEOGRAPHIC_DATA] [GEOGRAPHIC_DATA] [GEOGRAPHIC_DATA] View on Google Maps" at bounding box center [476, 153] width 883 height 564
click at [846, 424] on div "[GEOGRAPHIC_DATA] [GEOGRAPHIC_DATA] [GEOGRAPHIC_DATA] View on Google Maps" at bounding box center [476, 153] width 883 height 564
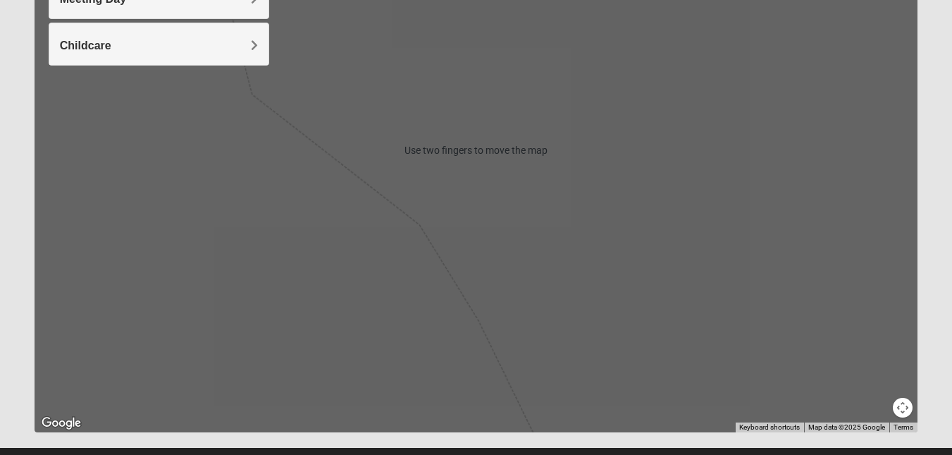
click at [846, 413] on div "[GEOGRAPHIC_DATA] [GEOGRAPHIC_DATA] [GEOGRAPHIC_DATA] View on Google Maps" at bounding box center [476, 150] width 883 height 564
click at [846, 419] on div "[GEOGRAPHIC_DATA] [GEOGRAPHIC_DATA] [GEOGRAPHIC_DATA] View on Google Maps" at bounding box center [476, 150] width 883 height 564
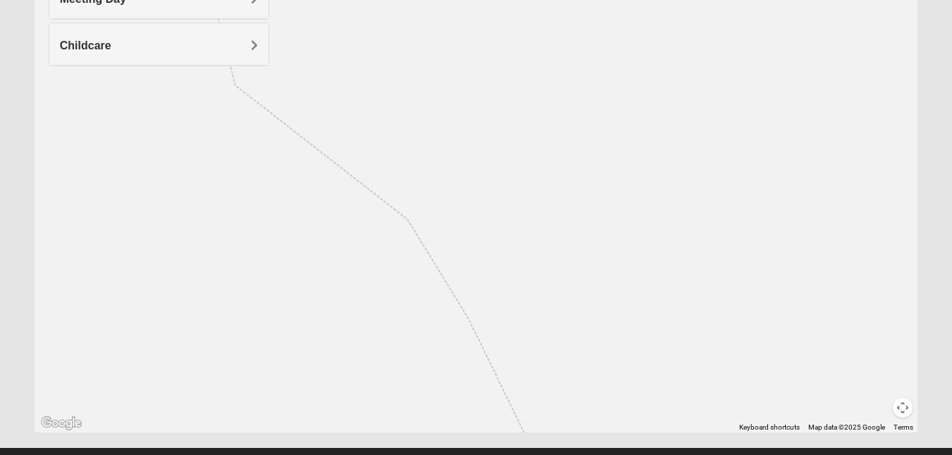
click at [846, 419] on div "[GEOGRAPHIC_DATA] [GEOGRAPHIC_DATA] [GEOGRAPHIC_DATA] View on Google Maps" at bounding box center [476, 150] width 883 height 564
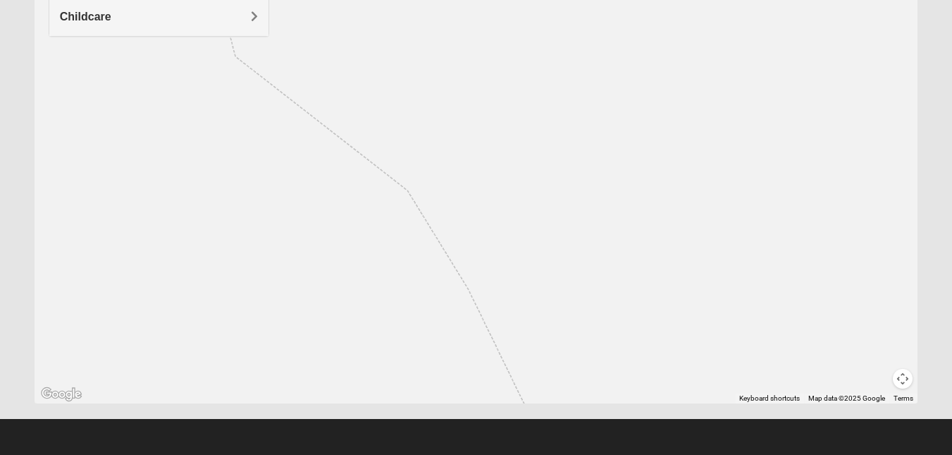
click at [846, 411] on div "Show List Loading Groups Keywords Filter Additional Filters Campus [GEOGRAPHIC_…" at bounding box center [476, 85] width 904 height 665
click at [846, 424] on footer at bounding box center [476, 437] width 952 height 36
click at [846, 419] on div at bounding box center [778, 418] width 302 height 1
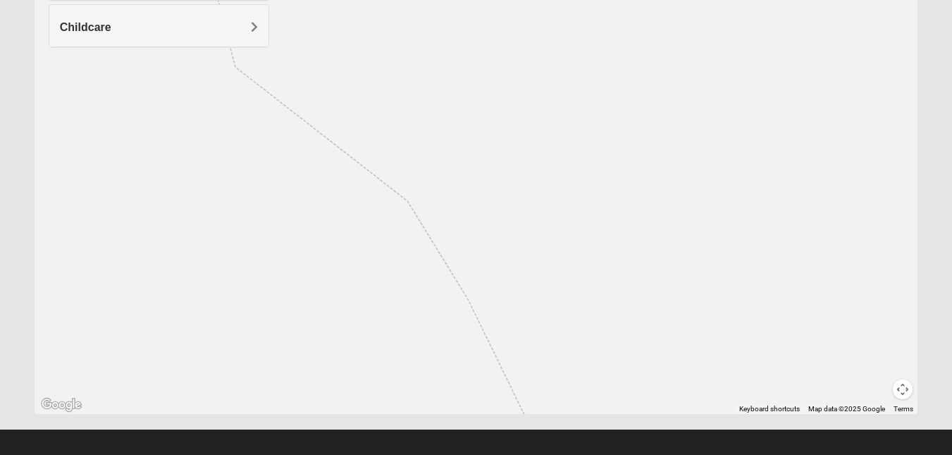
click at [846, 414] on div "Map Data Map data ©2025 Google" at bounding box center [846, 409] width 85 height 10
click at [846, 407] on span "Map data ©2025 Google" at bounding box center [846, 409] width 77 height 8
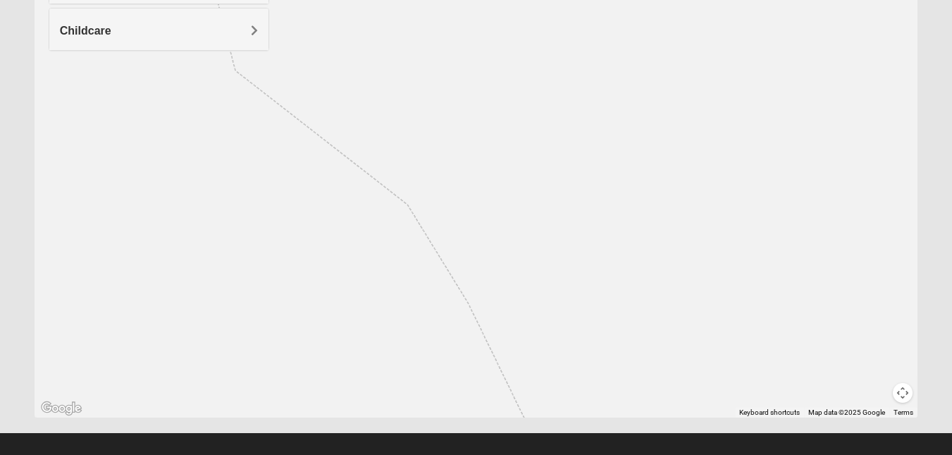
click at [846, 414] on span "Map data ©2025 Google" at bounding box center [846, 412] width 77 height 8
click at [846, 433] on div at bounding box center [778, 432] width 302 height 1
click at [846, 402] on div "[GEOGRAPHIC_DATA] [GEOGRAPHIC_DATA] [GEOGRAPHIC_DATA] View on Google Maps" at bounding box center [476, 135] width 883 height 564
click at [846, 412] on span "Map data ©2025 Google" at bounding box center [846, 412] width 77 height 8
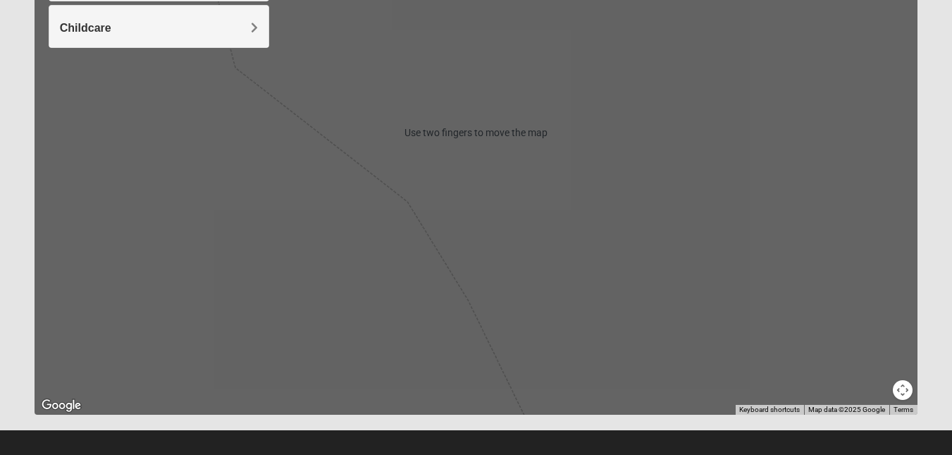
click at [846, 413] on span "Map data ©2025 Google" at bounding box center [846, 409] width 77 height 8
click at [846, 412] on span "Map data ©2025 Google" at bounding box center [846, 409] width 77 height 8
click at [846, 413] on span "Map data ©2025 Google" at bounding box center [846, 409] width 77 height 8
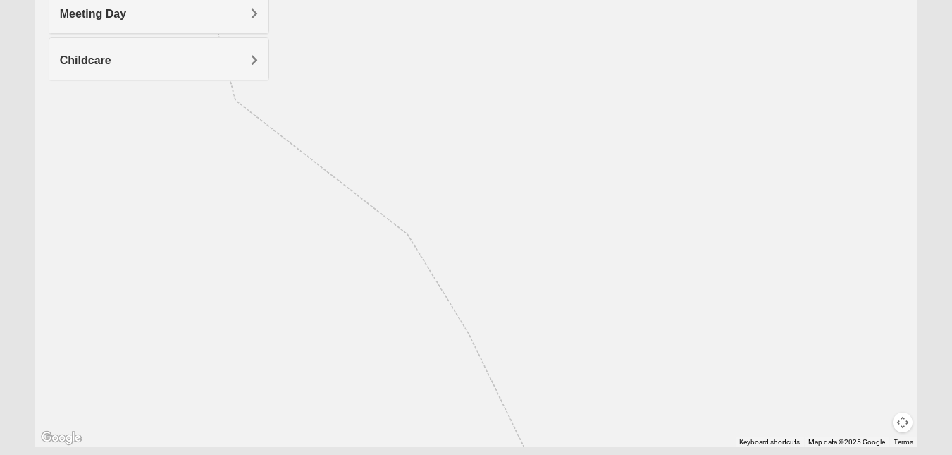
click at [846, 424] on div "[GEOGRAPHIC_DATA] [GEOGRAPHIC_DATA] [GEOGRAPHIC_DATA] View on Google Maps" at bounding box center [476, 165] width 883 height 564
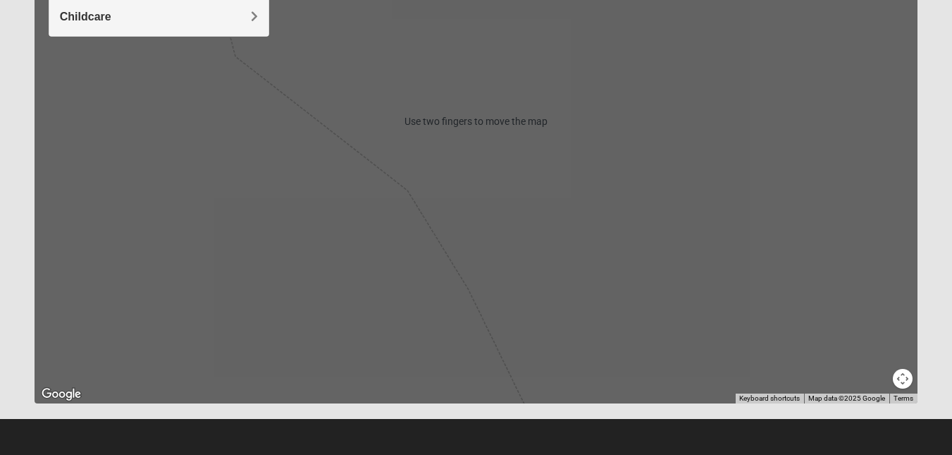
click at [846, 414] on div "Show List Loading Groups Keywords Filter Additional Filters Campus [GEOGRAPHIC_…" at bounding box center [476, 85] width 904 height 665
click at [846, 425] on footer at bounding box center [476, 437] width 952 height 36
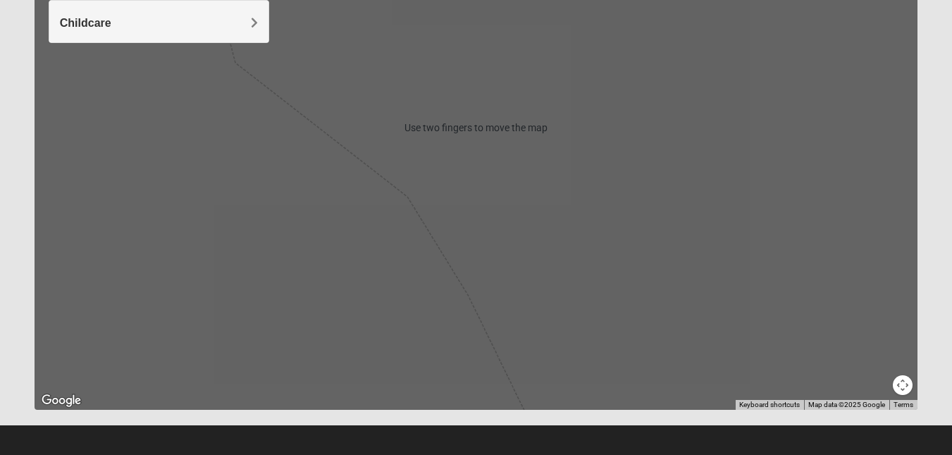
click at [846, 407] on span "Map data ©2025 Google" at bounding box center [846, 404] width 77 height 8
click at [846, 425] on div at bounding box center [778, 424] width 302 height 1
